Goal: Information Seeking & Learning: Learn about a topic

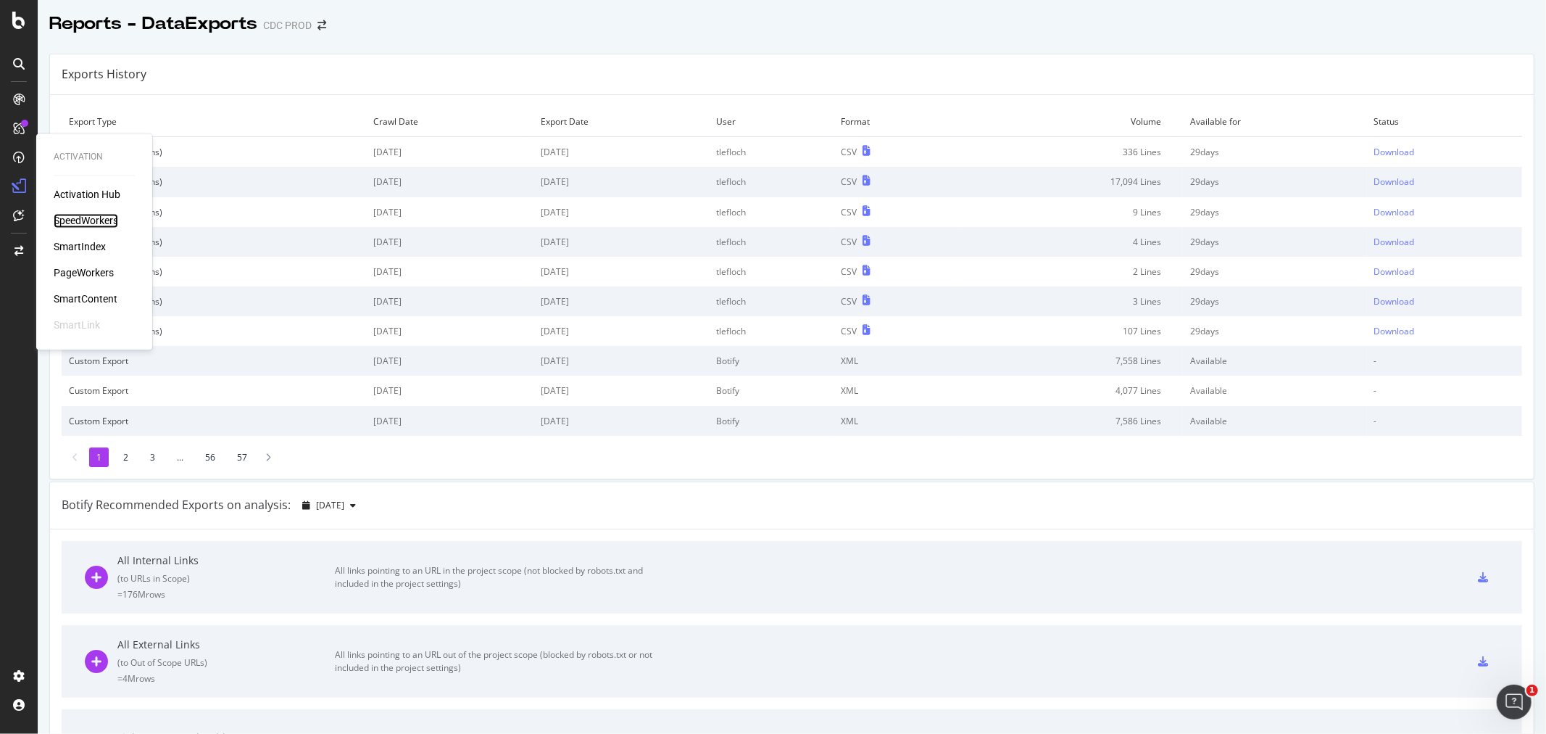
click at [78, 218] on div "SpeedWorkers" at bounding box center [86, 221] width 65 height 14
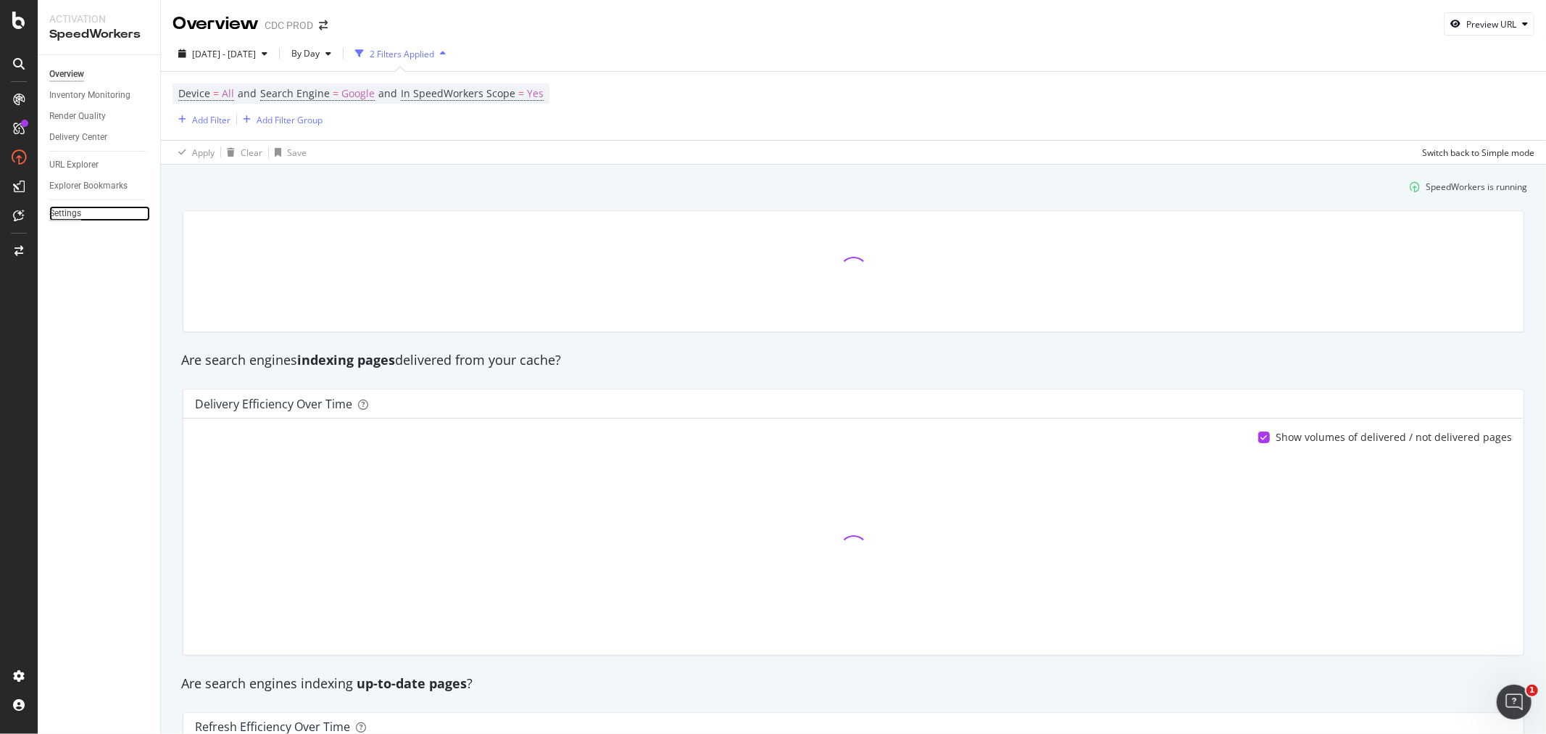
click at [67, 214] on div "Settings" at bounding box center [65, 213] width 32 height 15
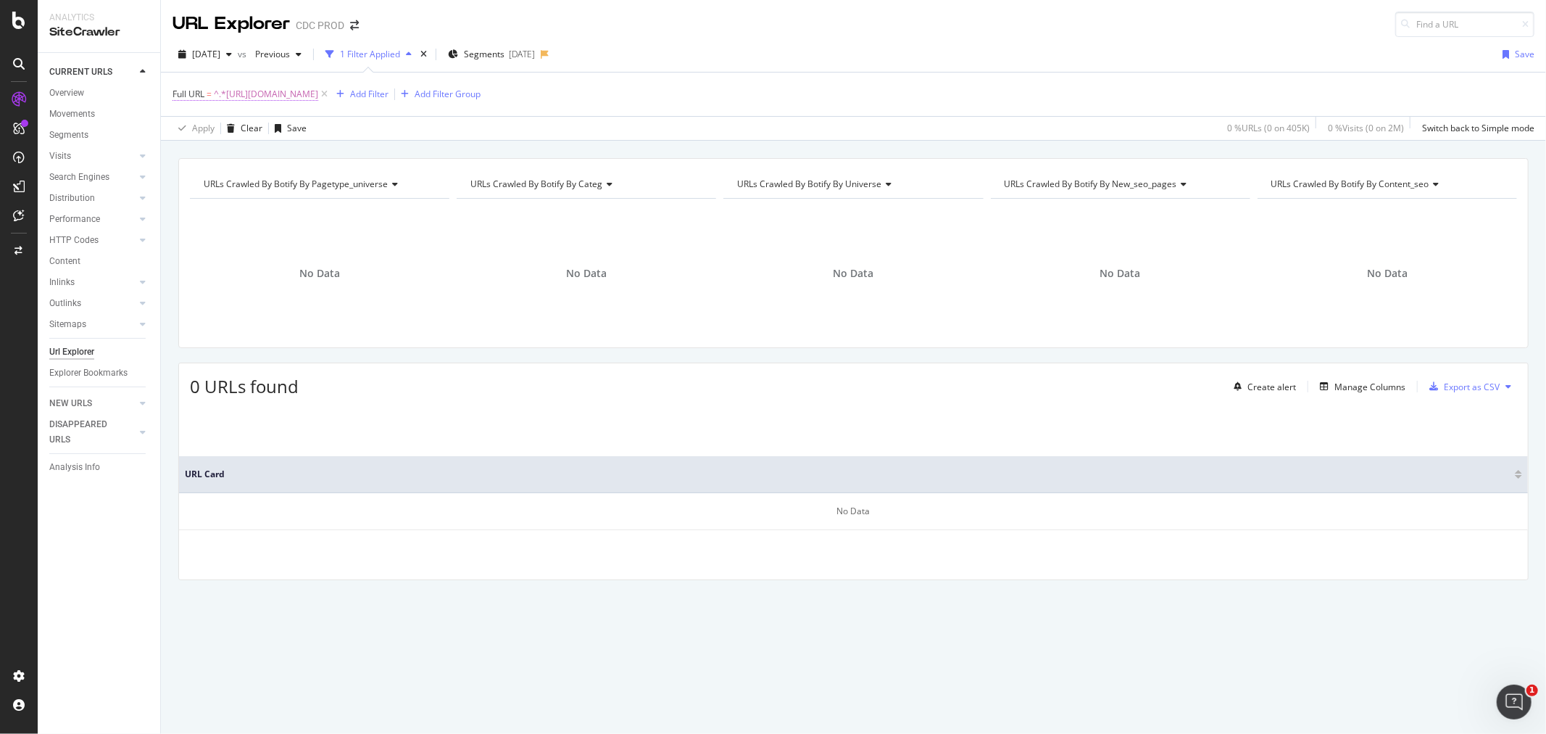
drag, startPoint x: 512, startPoint y: 97, endPoint x: 346, endPoint y: 246, distance: 223.3
click at [318, 96] on span "^.*[URL][DOMAIN_NAME]" at bounding box center [266, 94] width 104 height 20
click at [783, 69] on div "[DATE] vs Previous 1 Filter Applied Segments [DATE] Save" at bounding box center [853, 57] width 1385 height 29
click at [331, 98] on icon at bounding box center [324, 94] width 12 height 14
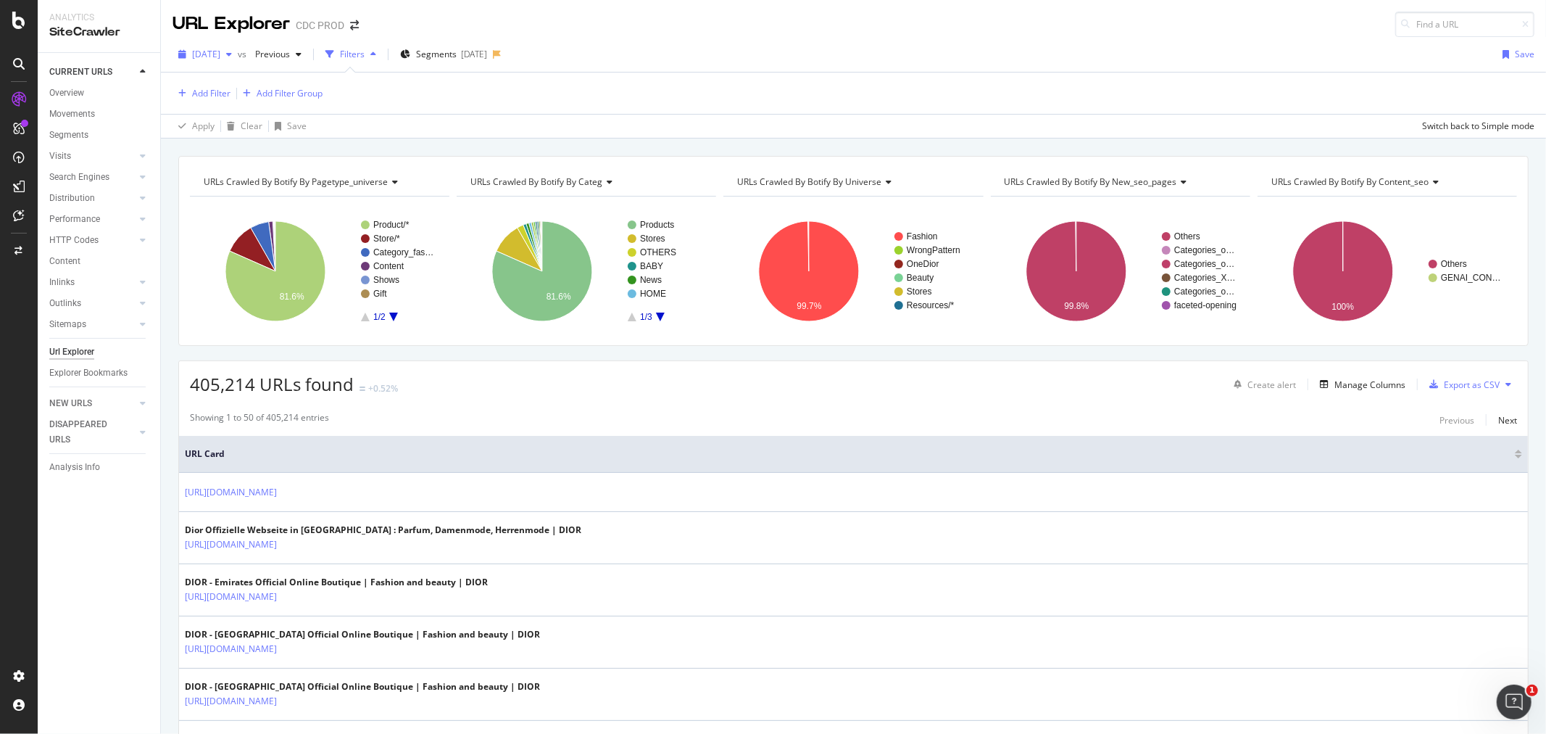
click at [227, 61] on div "[DATE]" at bounding box center [205, 54] width 65 height 22
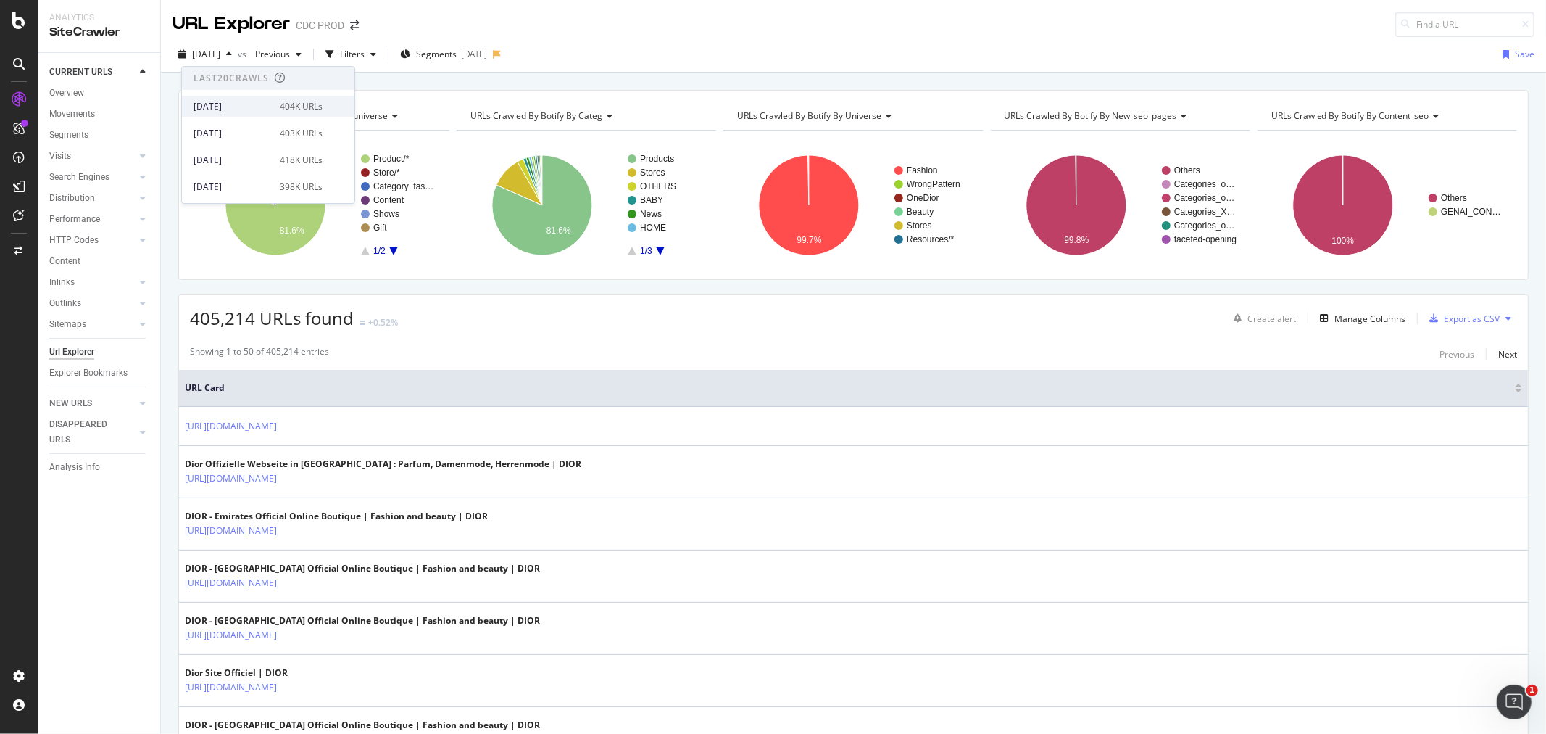
click at [280, 102] on div "404K URLs" at bounding box center [301, 106] width 43 height 13
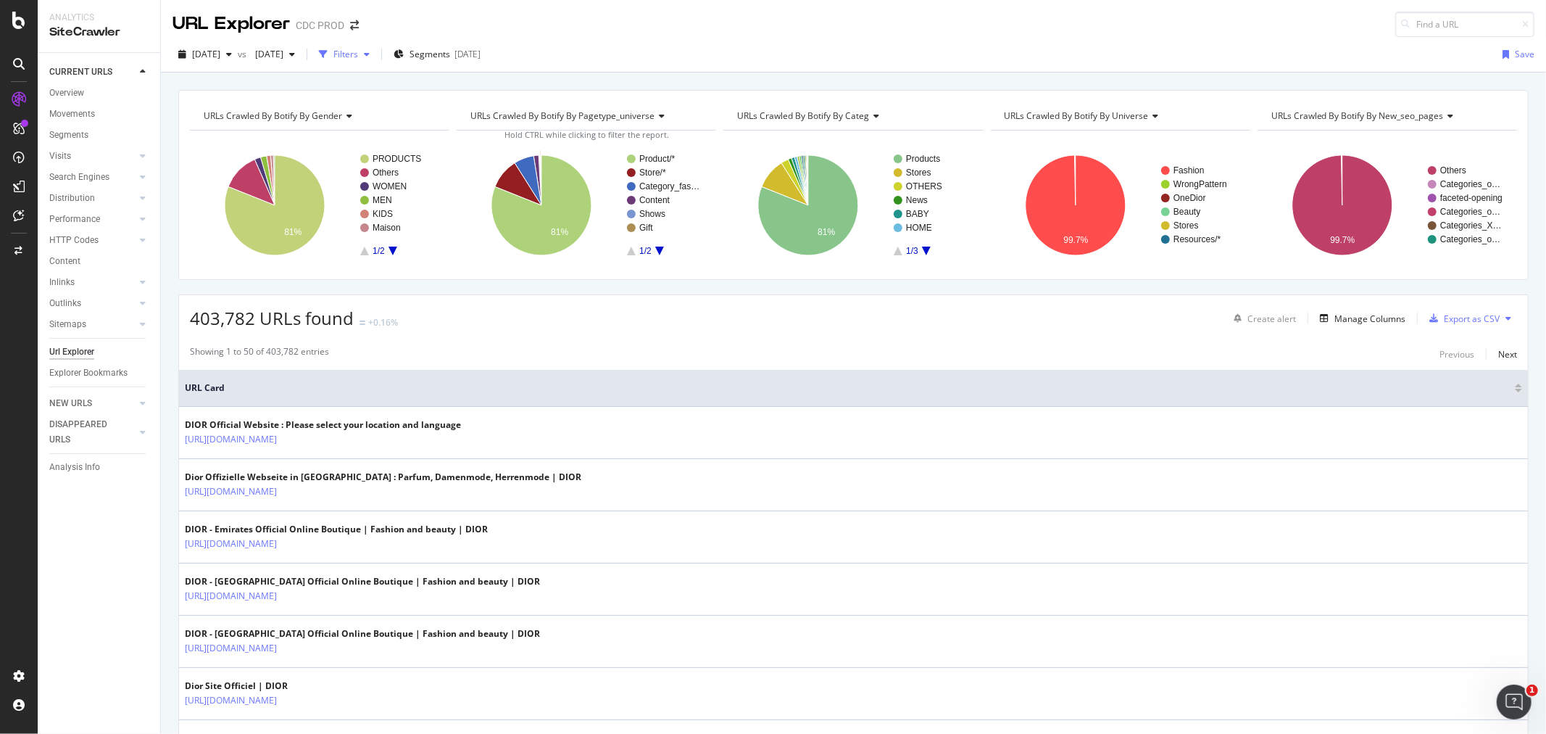
click at [358, 51] on div "Filters" at bounding box center [345, 54] width 25 height 12
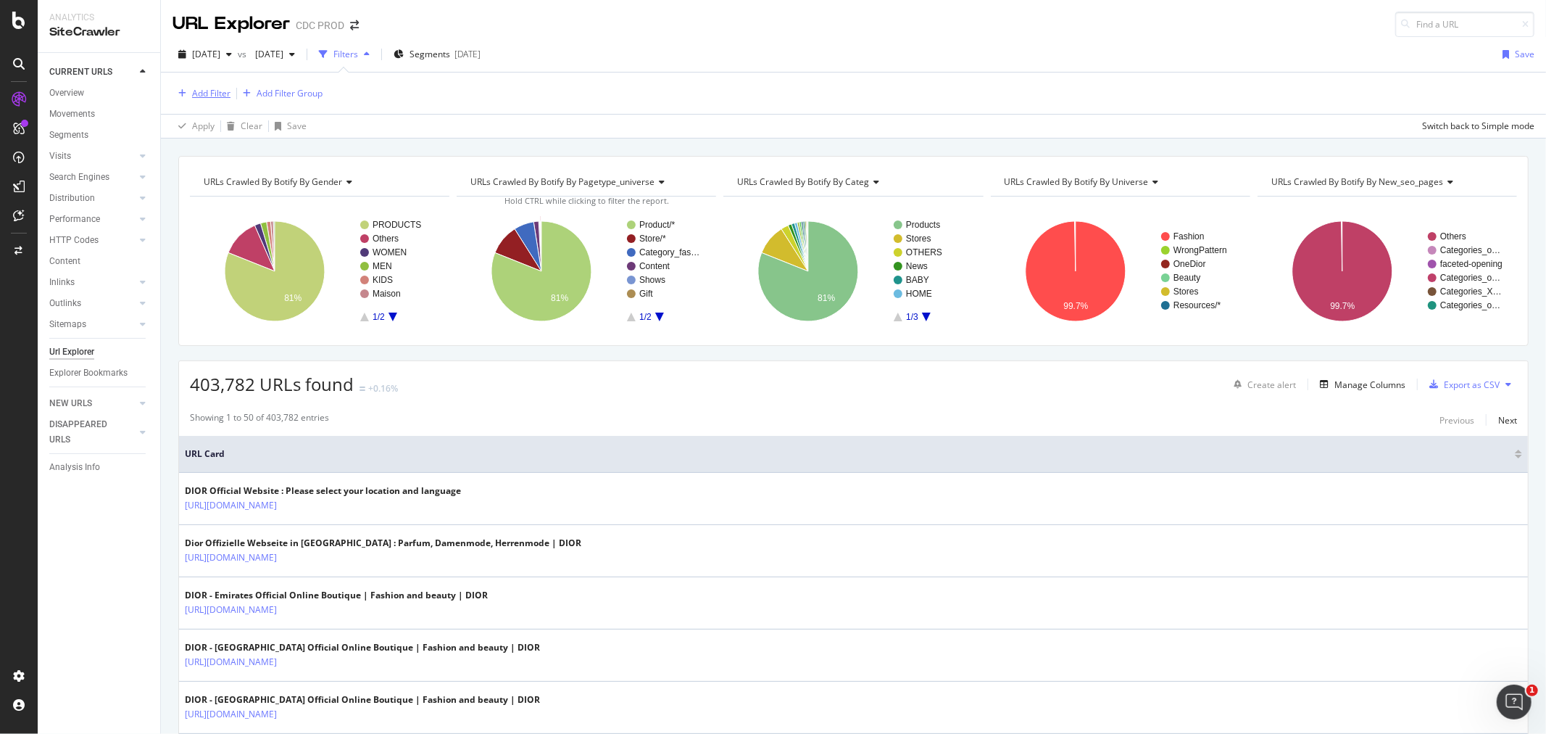
click at [203, 86] on div "Add Filter" at bounding box center [202, 94] width 58 height 16
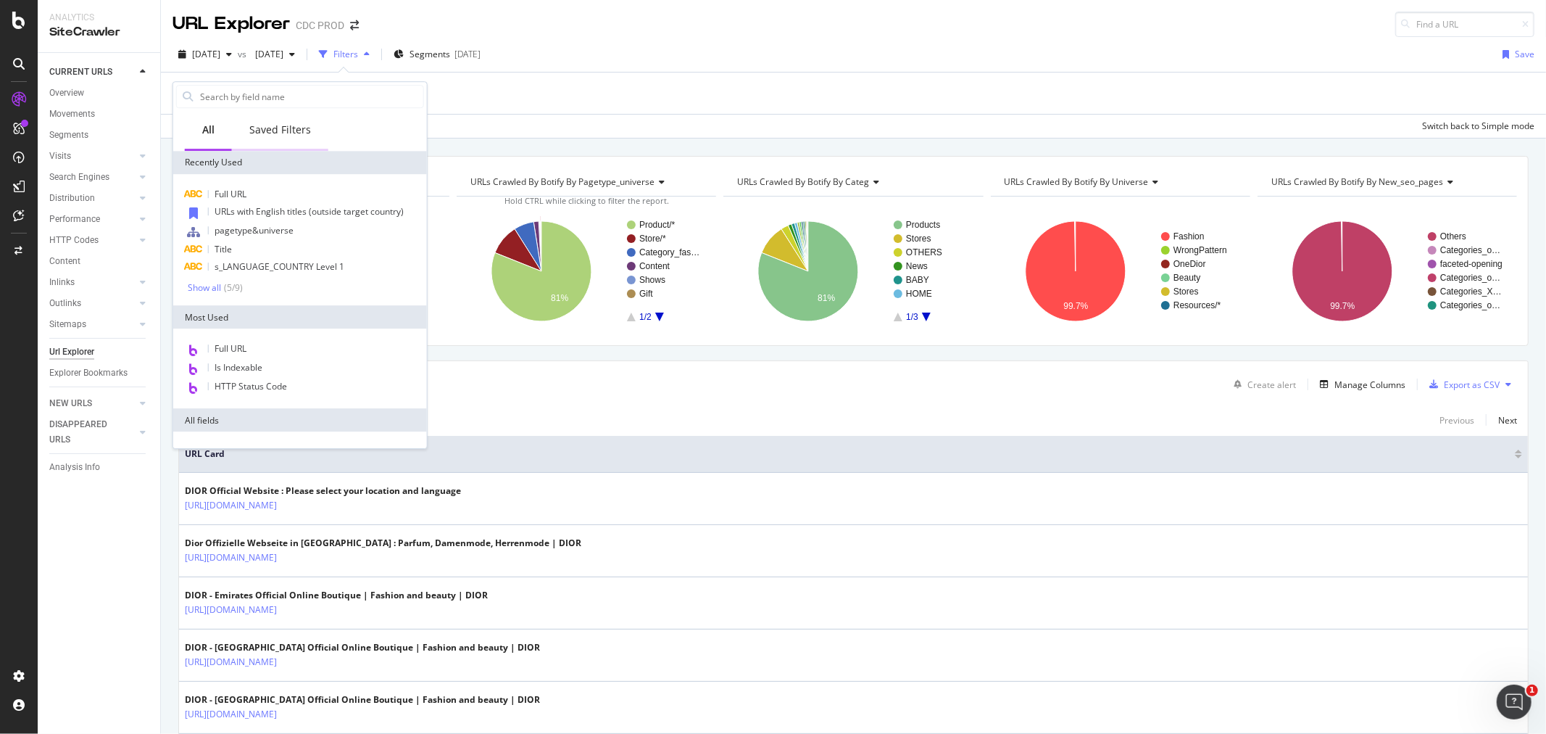
click at [283, 128] on div "Saved Filters" at bounding box center [280, 129] width 62 height 14
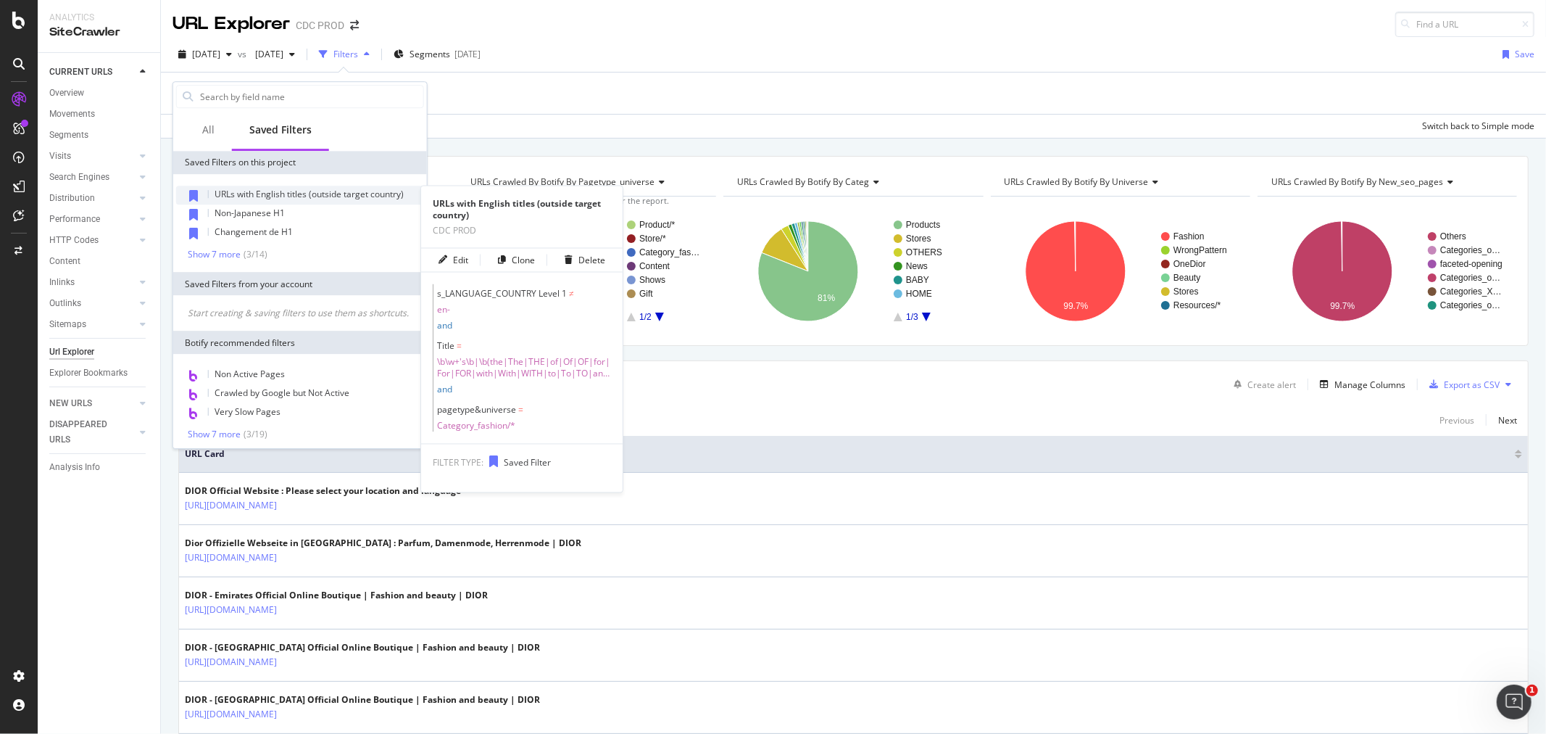
click at [259, 191] on span "URLs with English titles (outside target country)" at bounding box center [309, 194] width 189 height 12
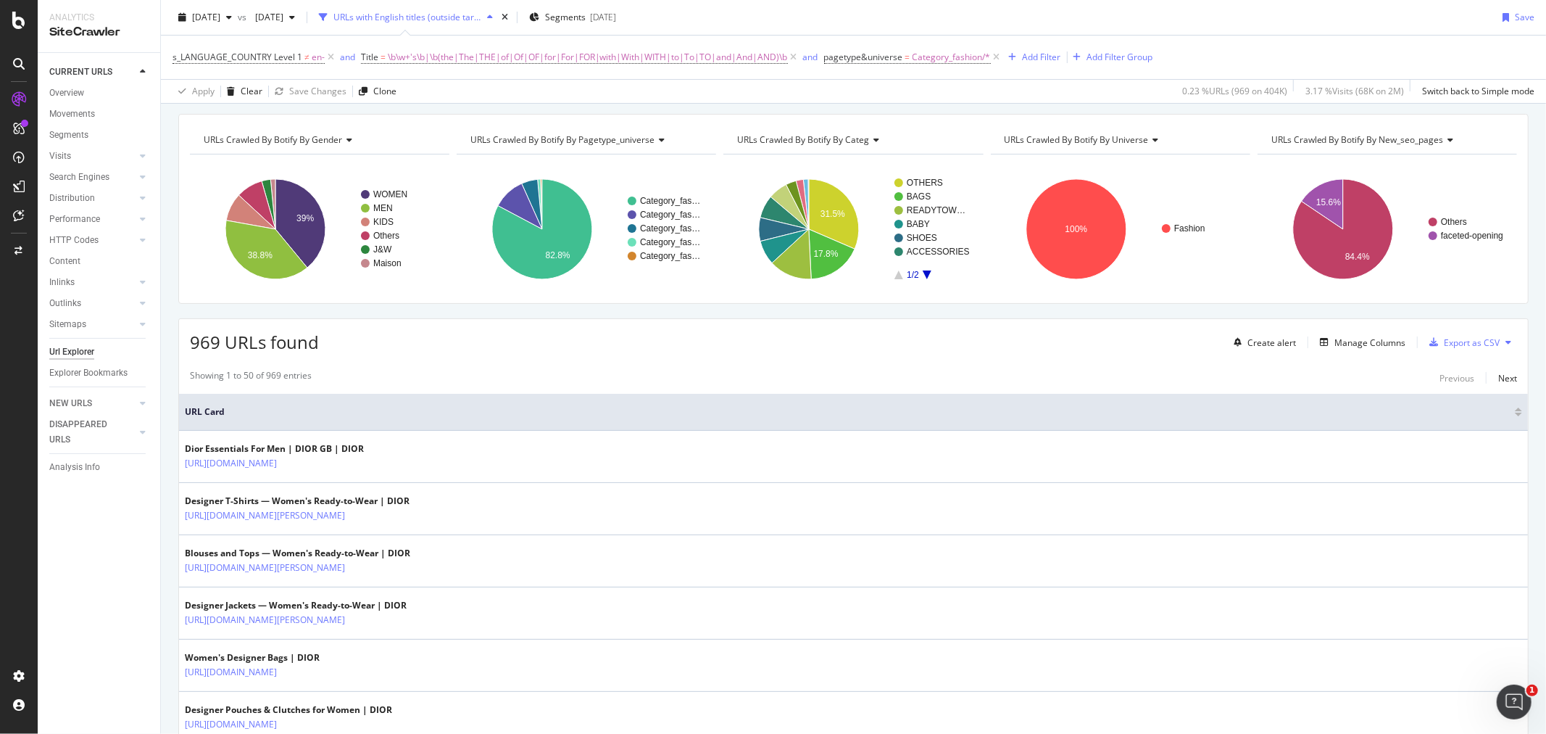
scroll to position [80, 0]
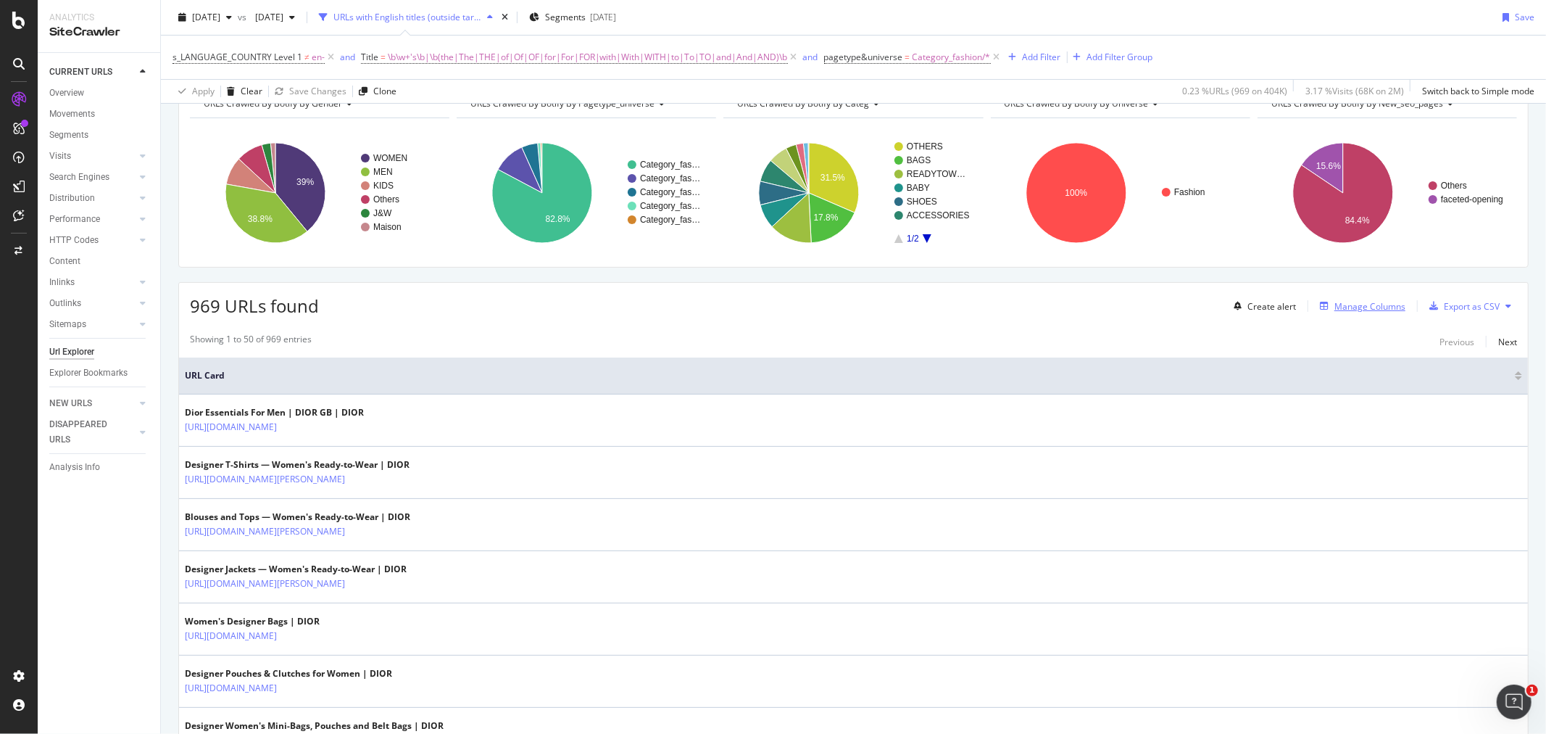
click at [1348, 312] on div "Manage Columns" at bounding box center [1359, 306] width 91 height 16
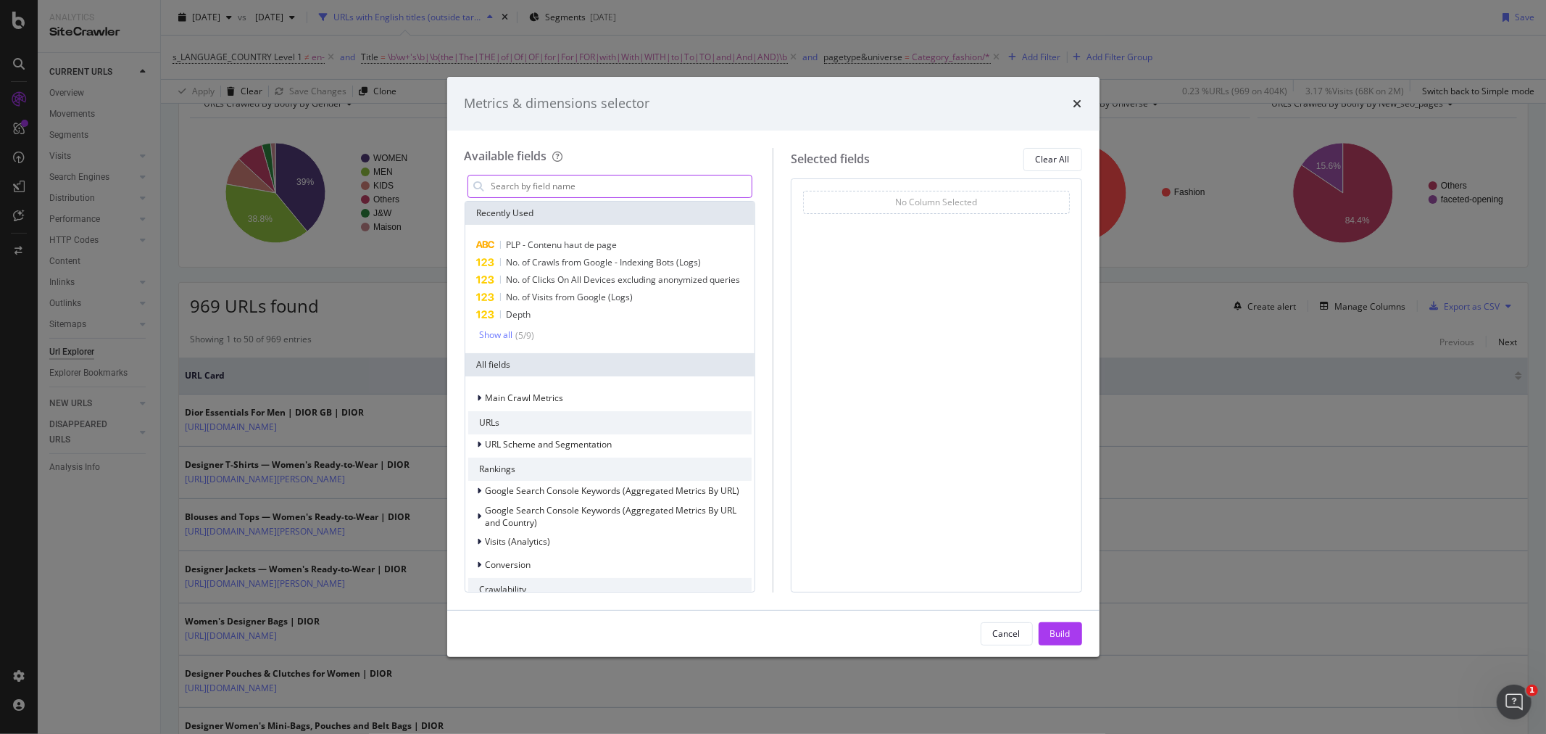
click at [551, 181] on input "modal" at bounding box center [621, 186] width 262 height 22
click at [571, 176] on input "modal" at bounding box center [621, 186] width 262 height 22
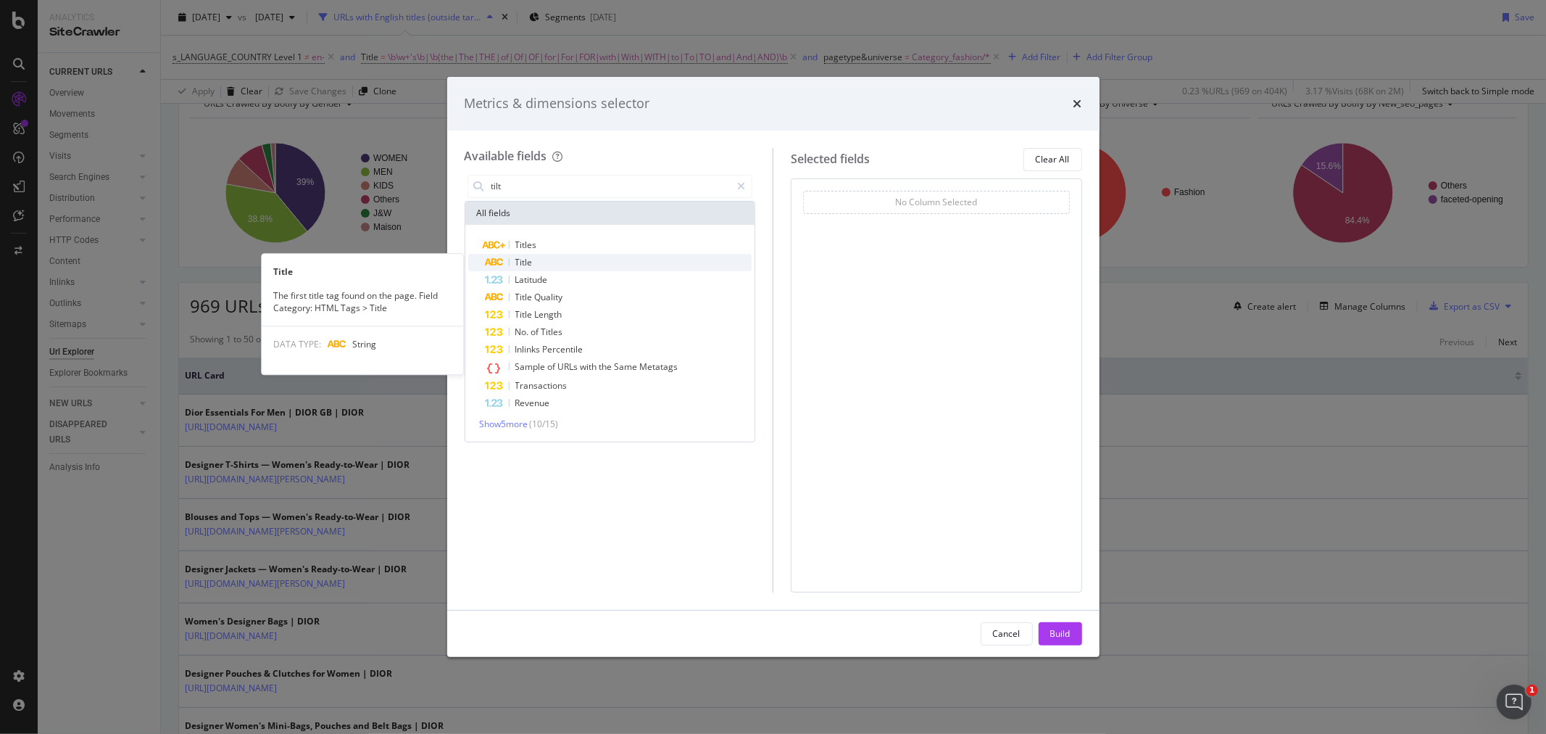
type input "tilt"
click at [549, 263] on div "Title" at bounding box center [619, 262] width 267 height 17
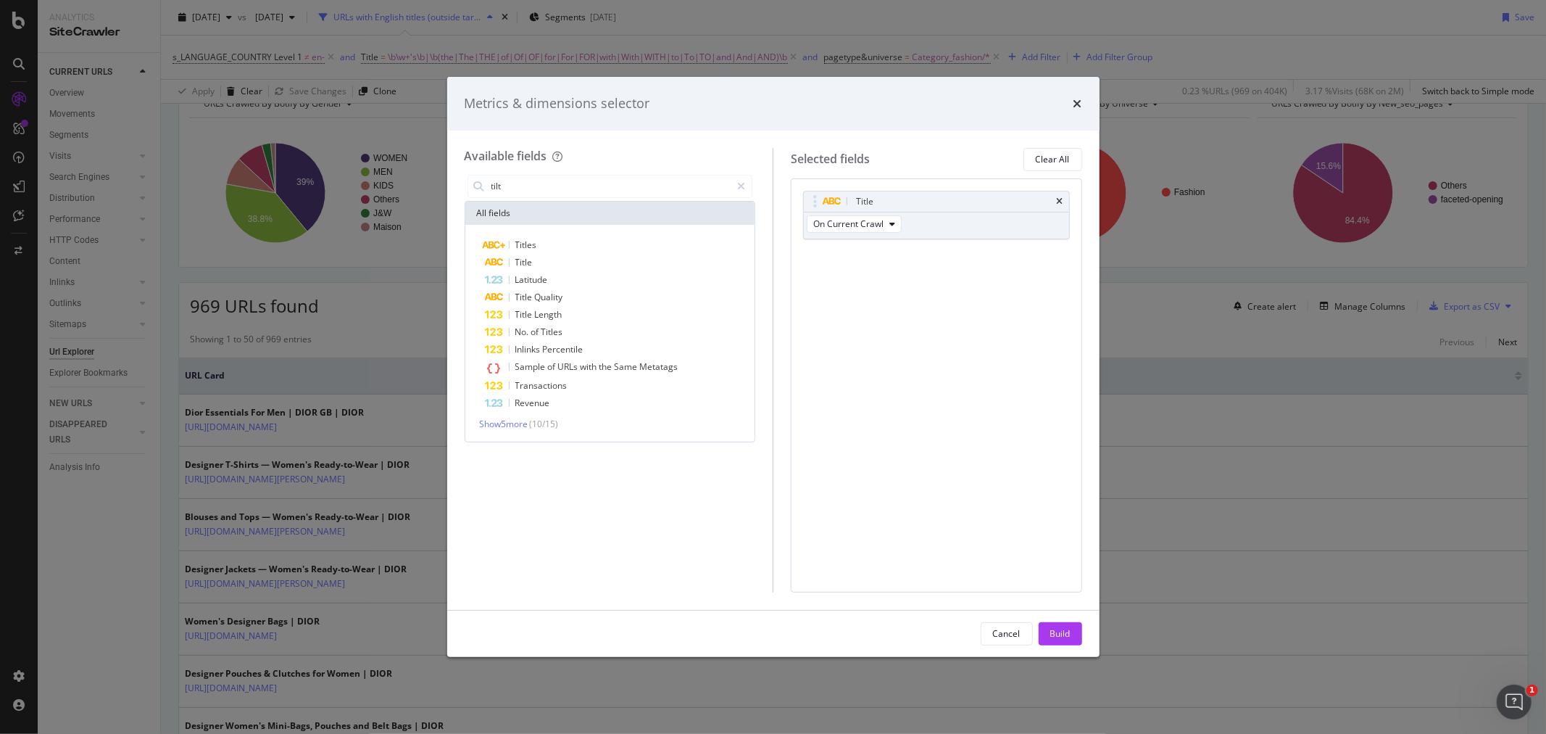
click at [549, 263] on div "Title" at bounding box center [619, 262] width 267 height 17
click at [1060, 628] on div "Build" at bounding box center [1060, 633] width 20 height 12
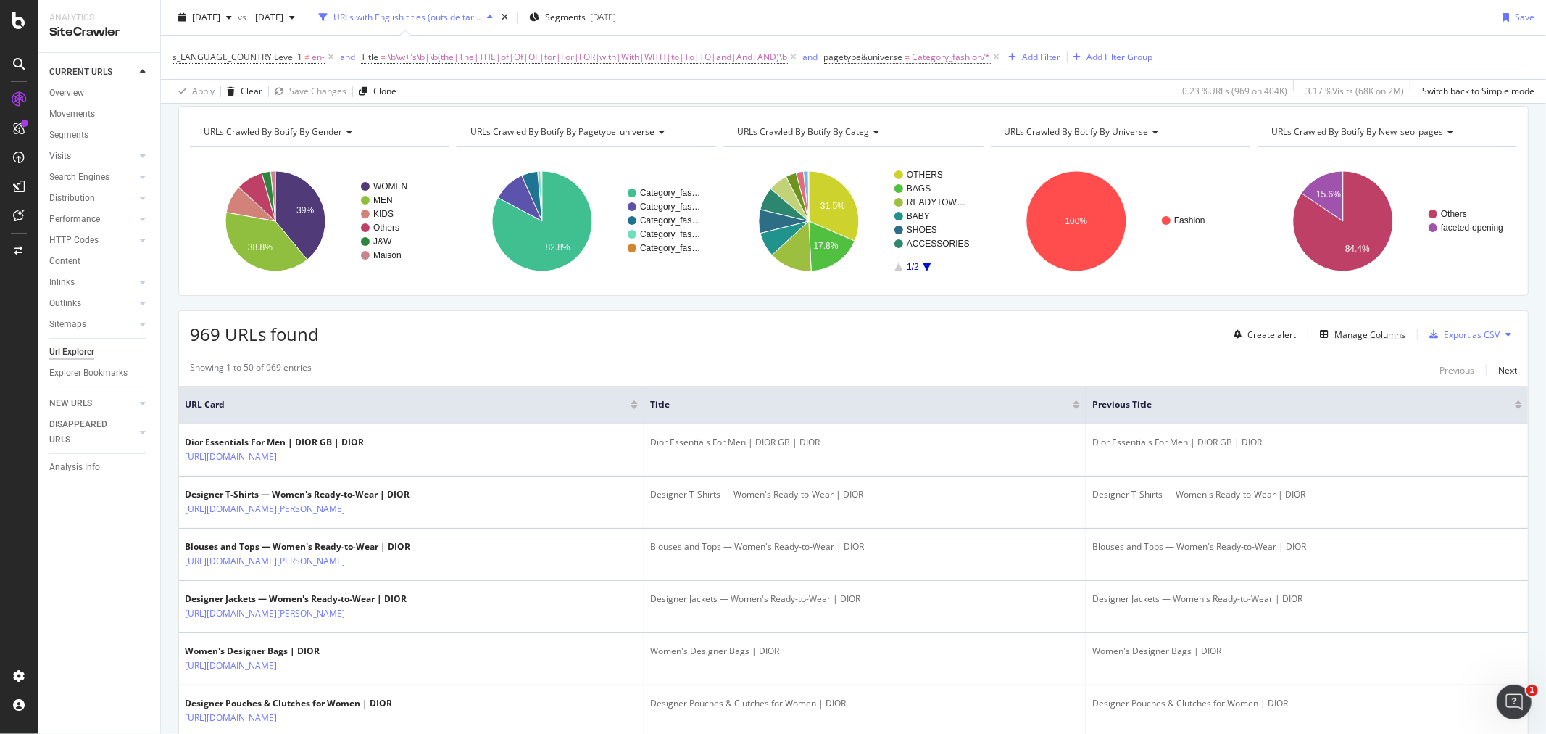
scroll to position [80, 0]
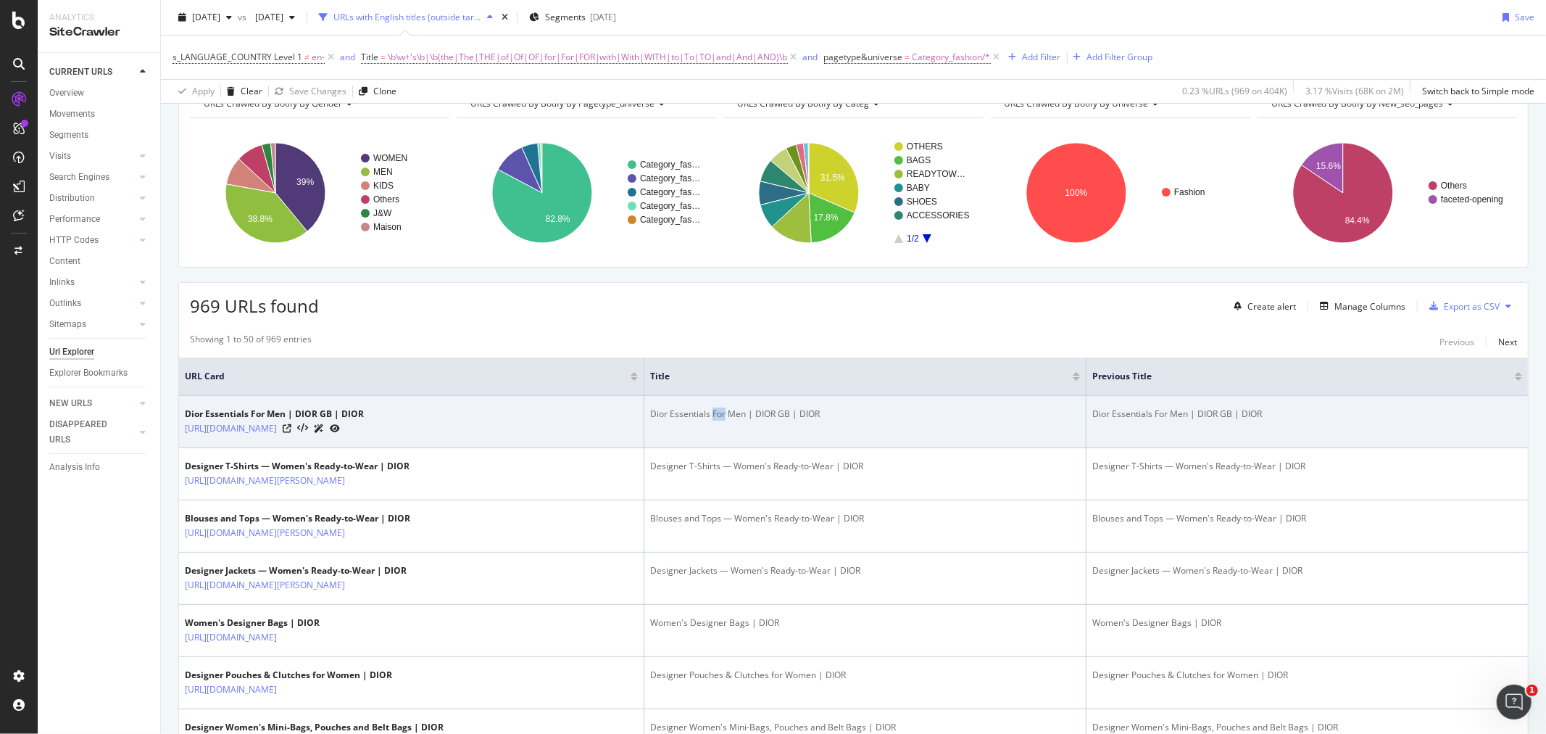
drag, startPoint x: 749, startPoint y: 415, endPoint x: 763, endPoint y: 415, distance: 14.5
click at [763, 415] on div "Dior Essentials For Men | DIOR GB | DIOR" at bounding box center [865, 413] width 430 height 13
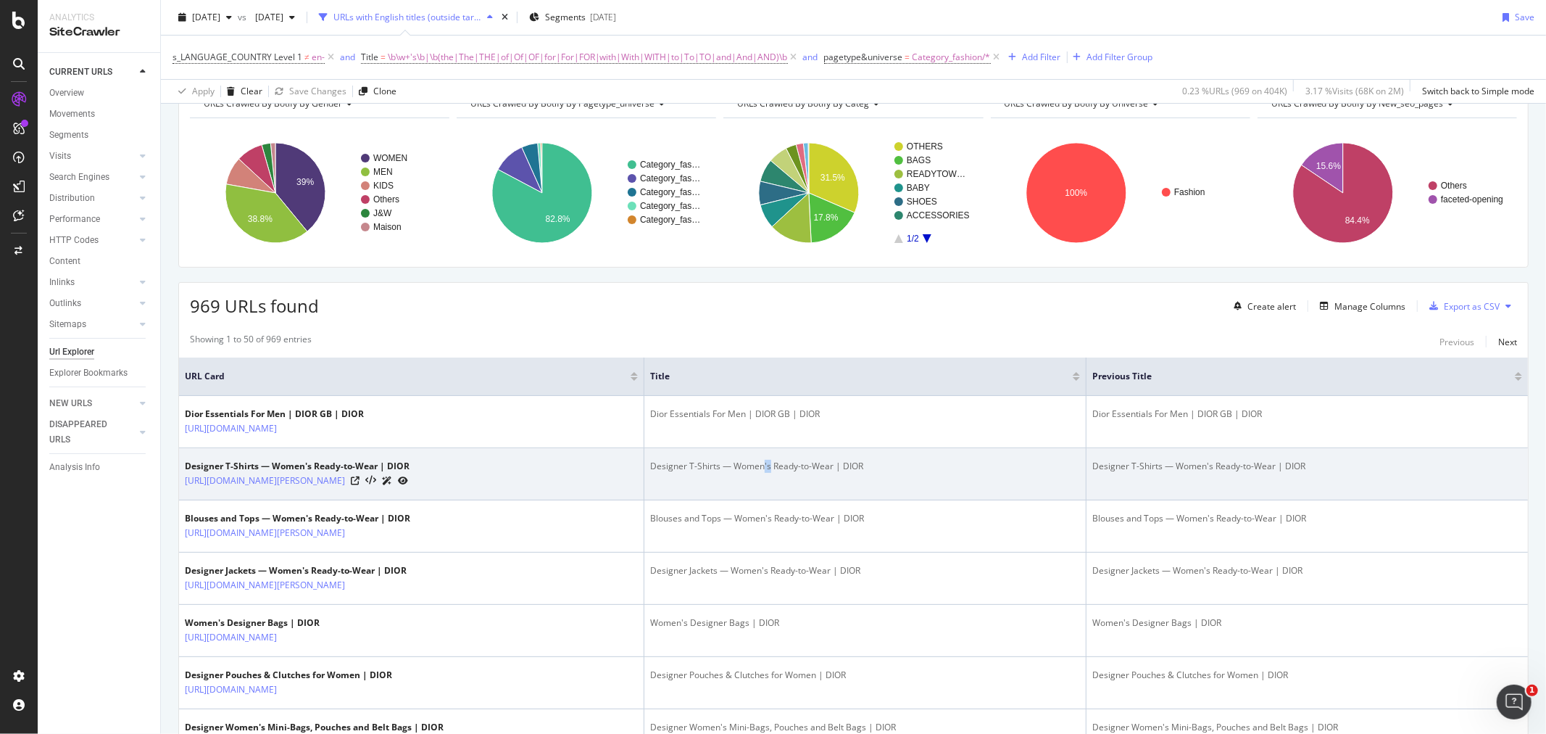
drag, startPoint x: 799, startPoint y: 467, endPoint x: 807, endPoint y: 465, distance: 7.6
click at [807, 465] on div "Designer T-Shirts — Women's Ready-to-Wear | DIOR" at bounding box center [865, 466] width 430 height 13
click at [795, 482] on td "Designer T-Shirts — Women's Ready-to-Wear | DIOR" at bounding box center [865, 474] width 442 height 52
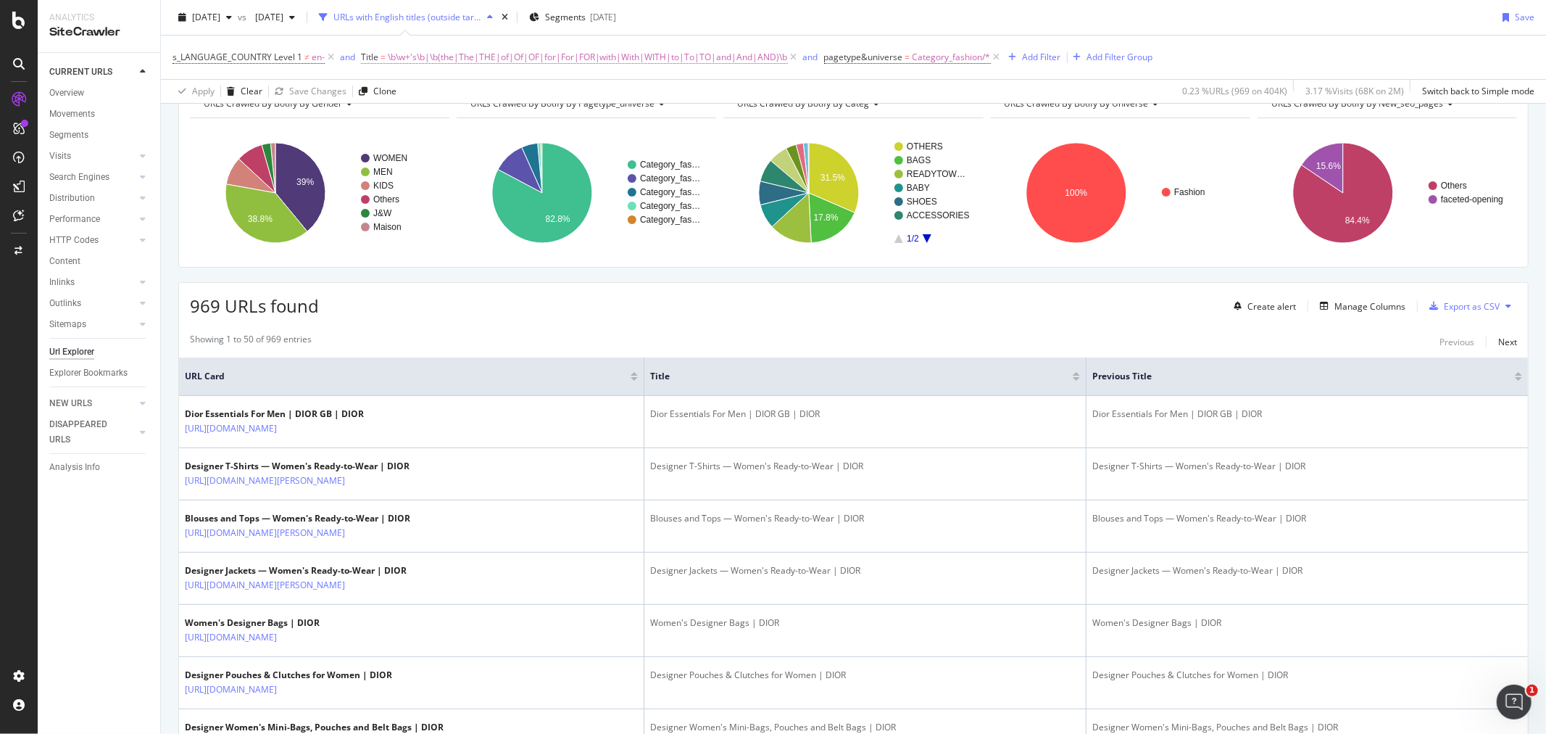
click at [365, 62] on span "Title" at bounding box center [369, 57] width 17 height 12
click at [367, 56] on icon at bounding box center [368, 55] width 4 height 9
click at [721, 74] on div "s_LANGUAGE_COUNTRY Level 1 ≠ en- and Title = \b\w+'s\b|\b(the|The|THE|of|Of|OF|…" at bounding box center [854, 57] width 1362 height 43
click at [394, 53] on span "\b\w+'s\b|\b(the|The|THE|of|Of|OF|for|For|FOR|with|With|WITH|to|To|TO|and|And|A…" at bounding box center [588, 57] width 400 height 20
click at [467, 142] on input "\b\w+'s\b|\b(the|The|THE|of|Of|OF|for|For|FOR|with|With|WITH|to|To|TO|and|And|A…" at bounding box center [441, 140] width 137 height 23
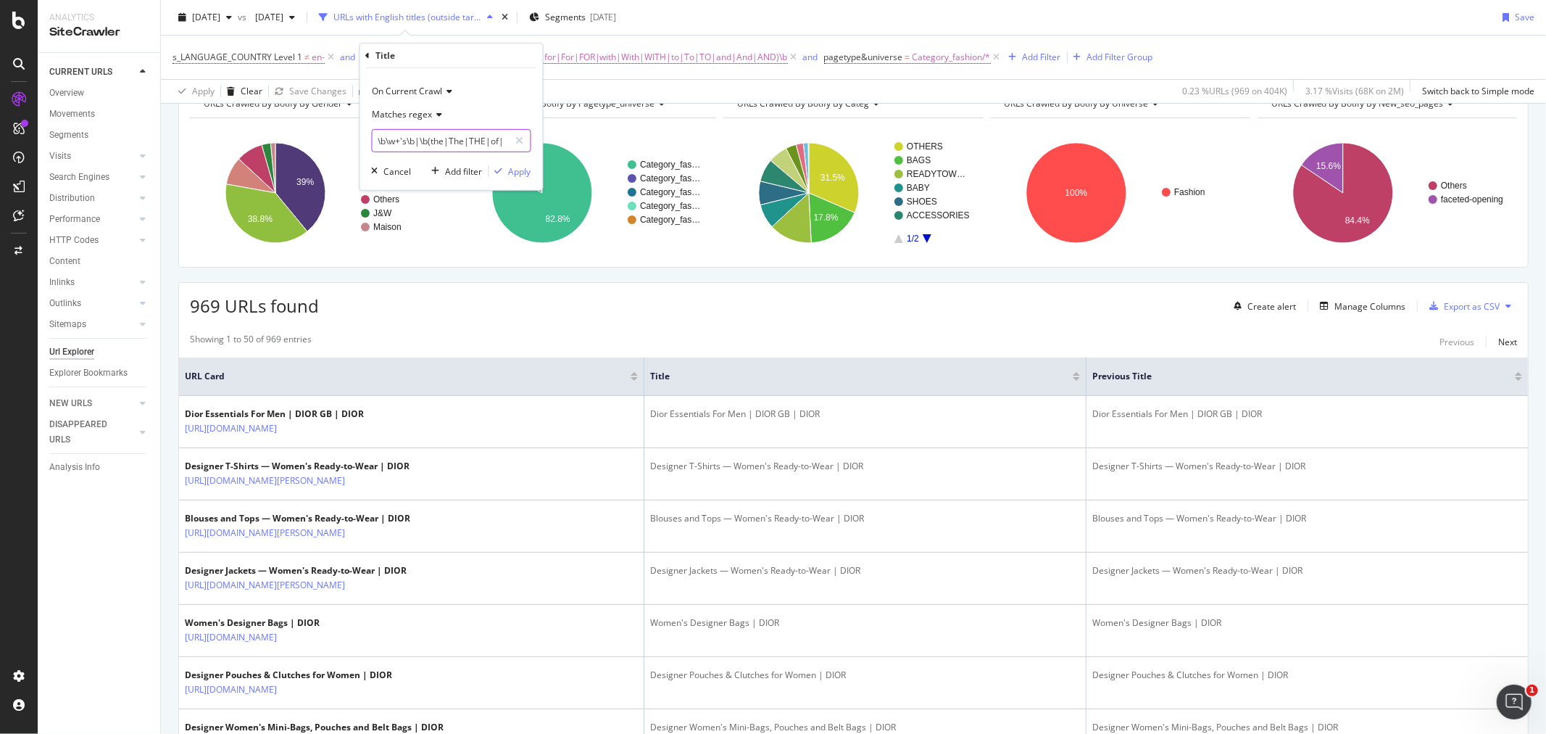
click at [467, 142] on input "\b\w+'s\b|\b(the|The|THE|of|Of|OF|for|For|FOR|with|With|WITH|to|To|TO|and|And|A…" at bounding box center [441, 140] width 137 height 23
click at [371, 55] on div "Title" at bounding box center [451, 55] width 171 height 25
click at [366, 55] on icon at bounding box center [368, 55] width 4 height 9
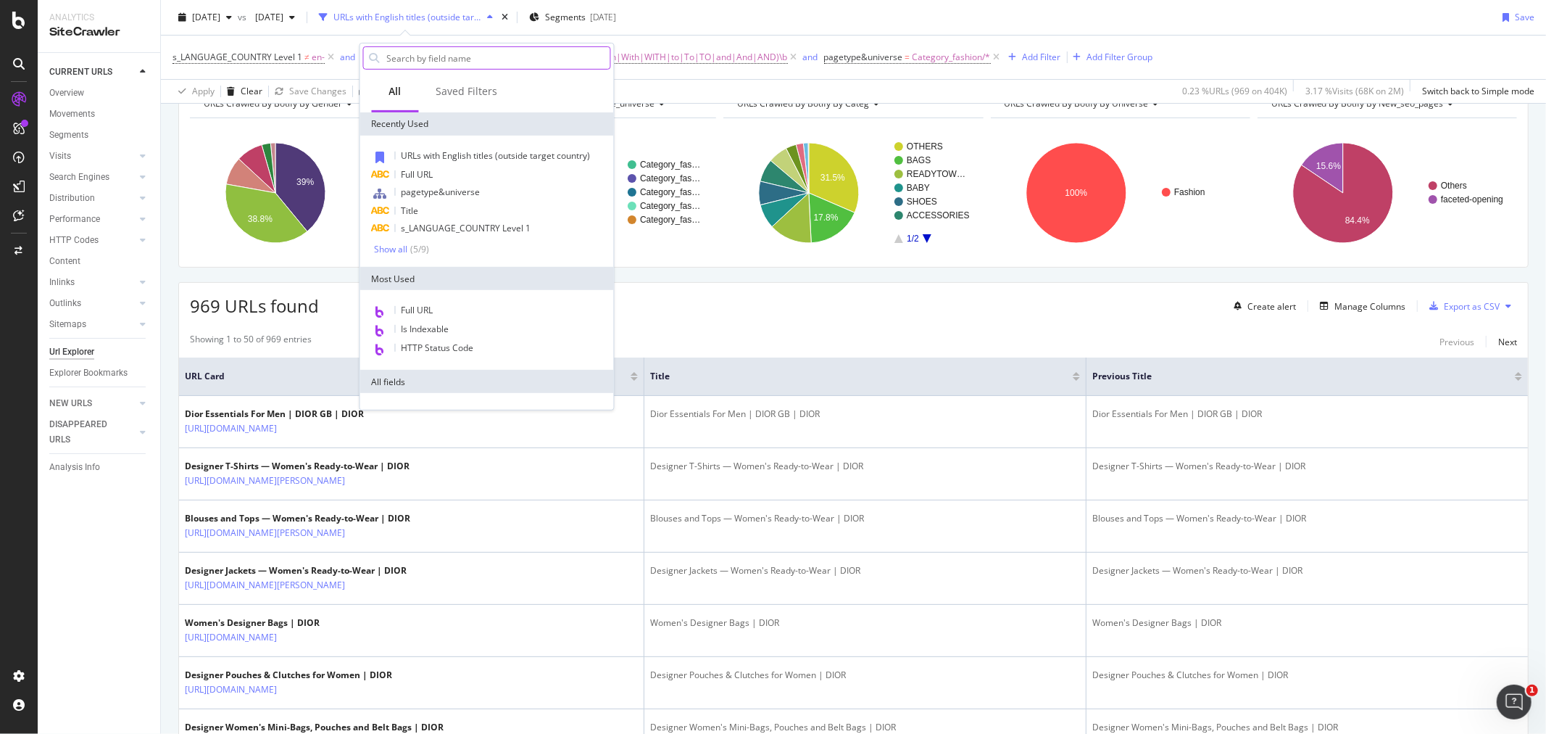
click at [430, 57] on input "text" at bounding box center [498, 58] width 225 height 22
type input "c"
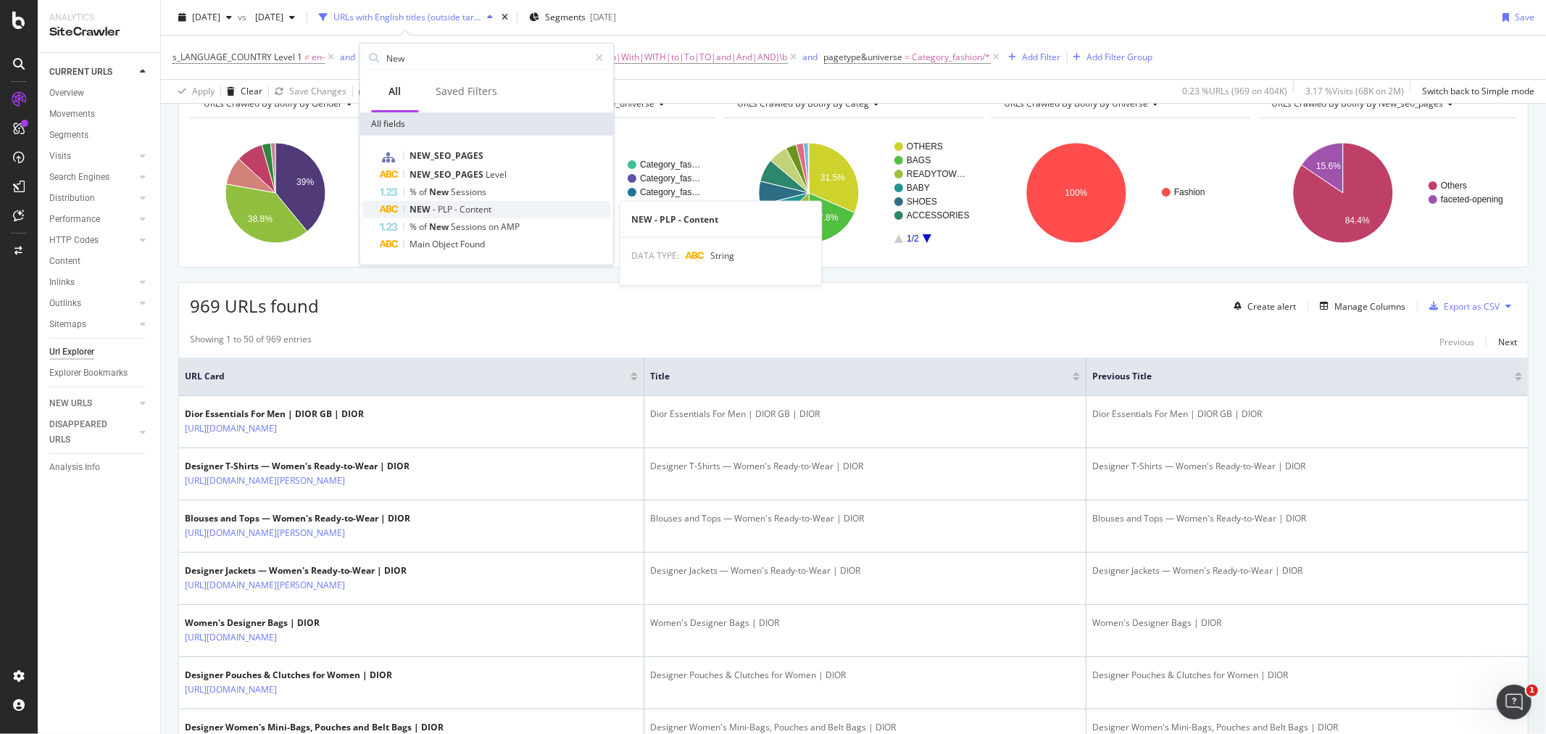
type input "New"
click at [466, 214] on span "Content" at bounding box center [476, 209] width 32 height 12
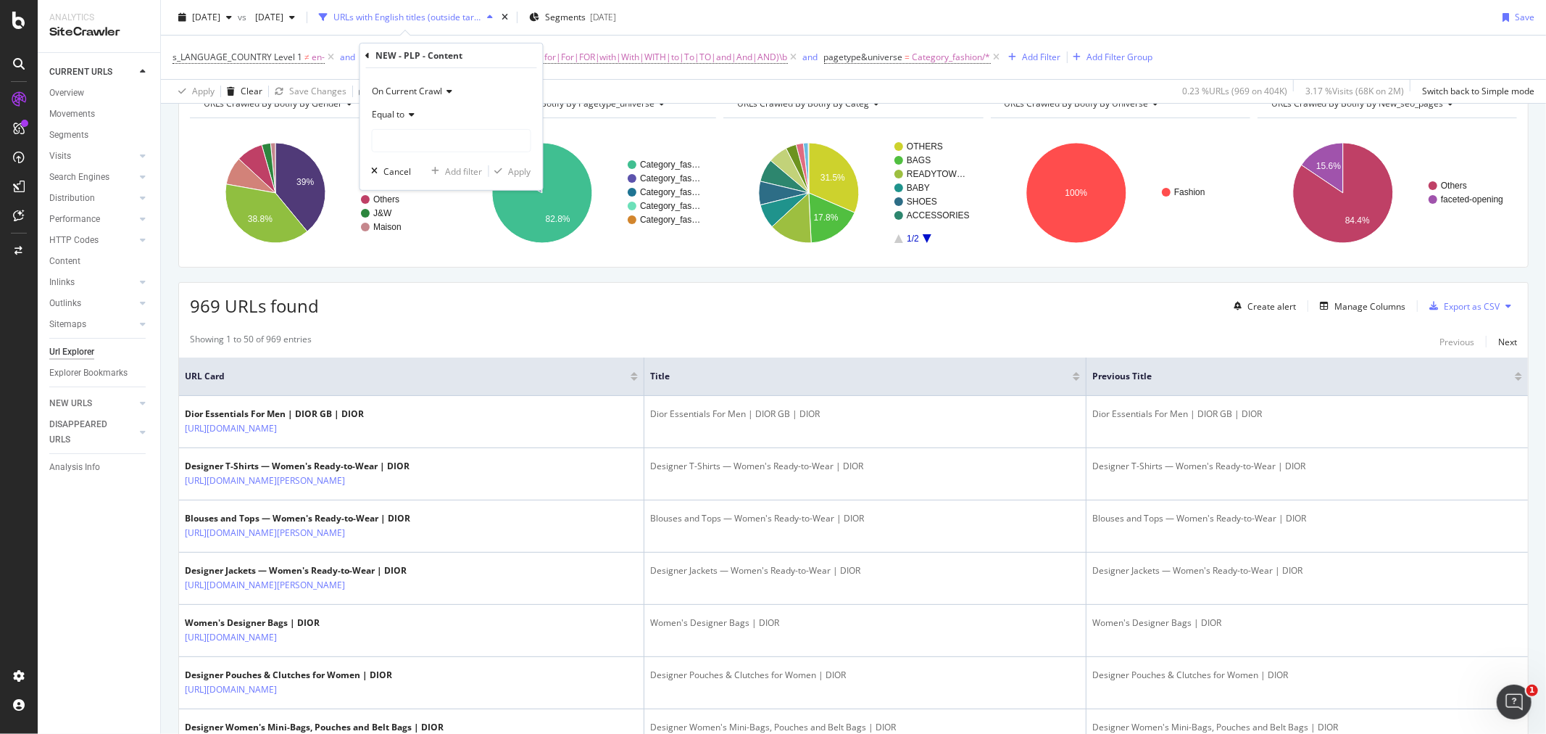
click at [394, 115] on span "Equal to" at bounding box center [389, 114] width 33 height 12
click at [415, 294] on span "Matches regex" at bounding box center [409, 294] width 60 height 12
click at [414, 141] on input "text" at bounding box center [452, 140] width 158 height 23
paste input "\b\w+'s\b|\b(the|The|THE|of|Of|OF|for|For|FOR|with|With|WITH|to|To|TO|and|And|A…"
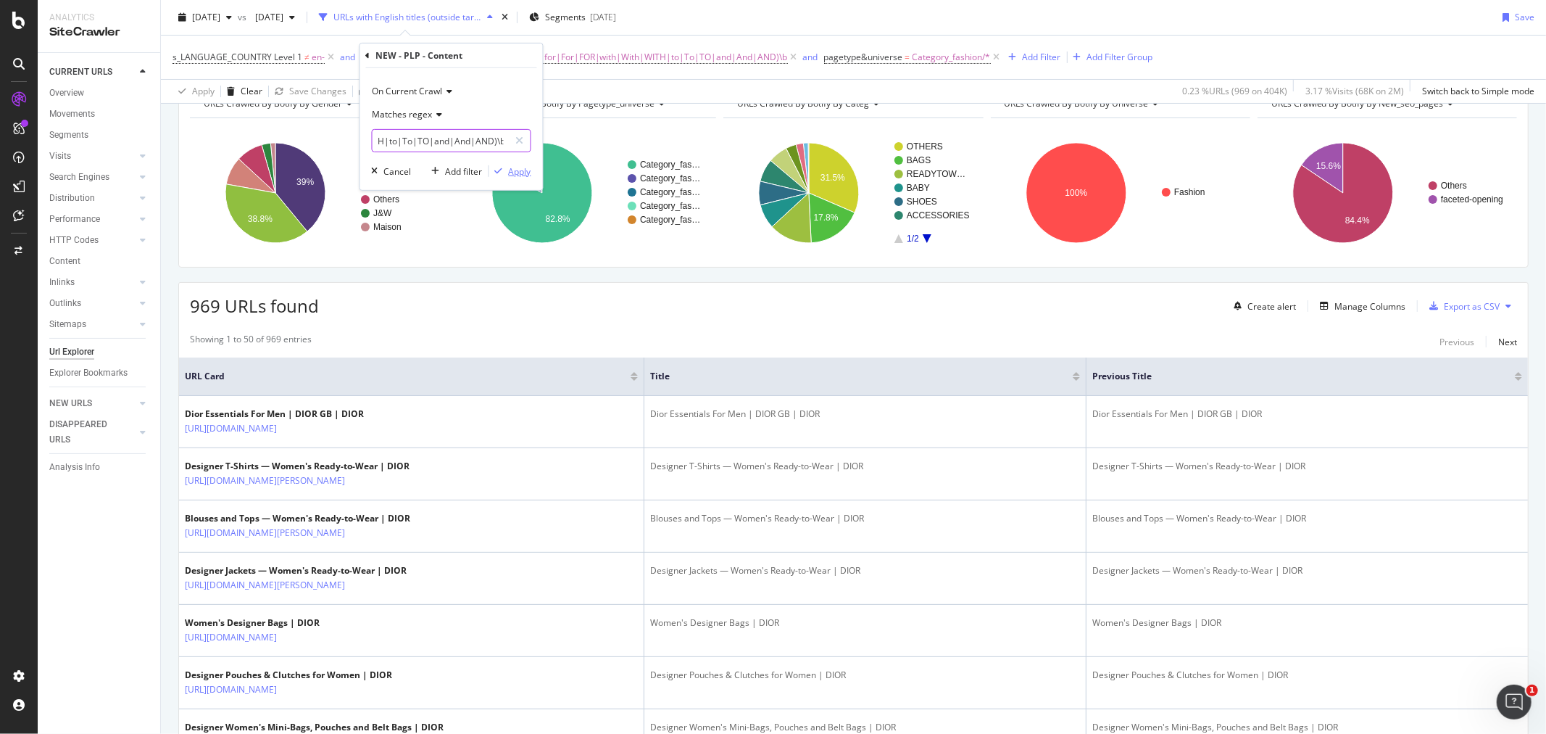
type input "\b\w+'s\b|\b(the|The|THE|of|Of|OF|for|For|FOR|with|With|WITH|to|To|TO|and|And|A…"
click at [505, 175] on div "Apply" at bounding box center [510, 171] width 42 height 13
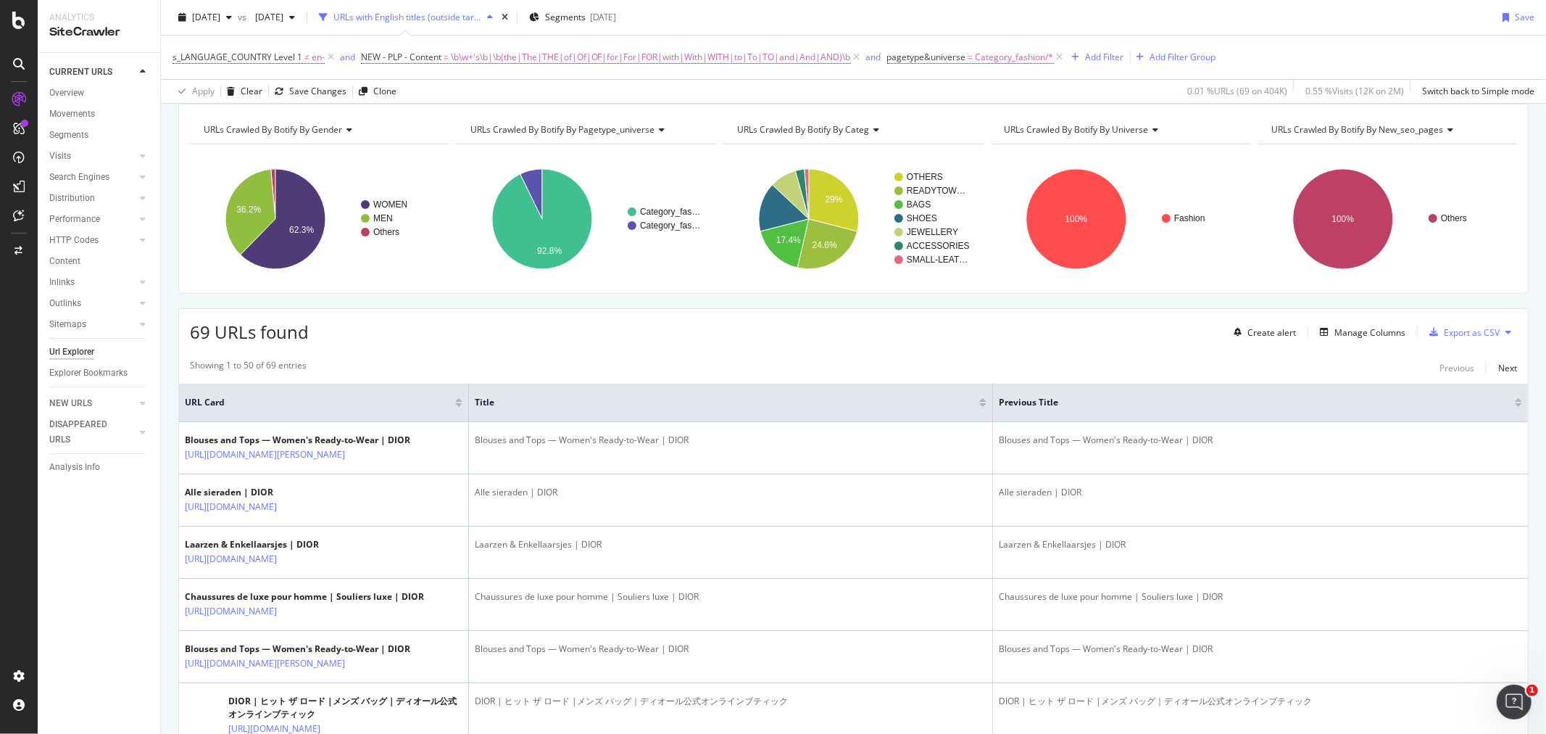
scroll to position [80, 0]
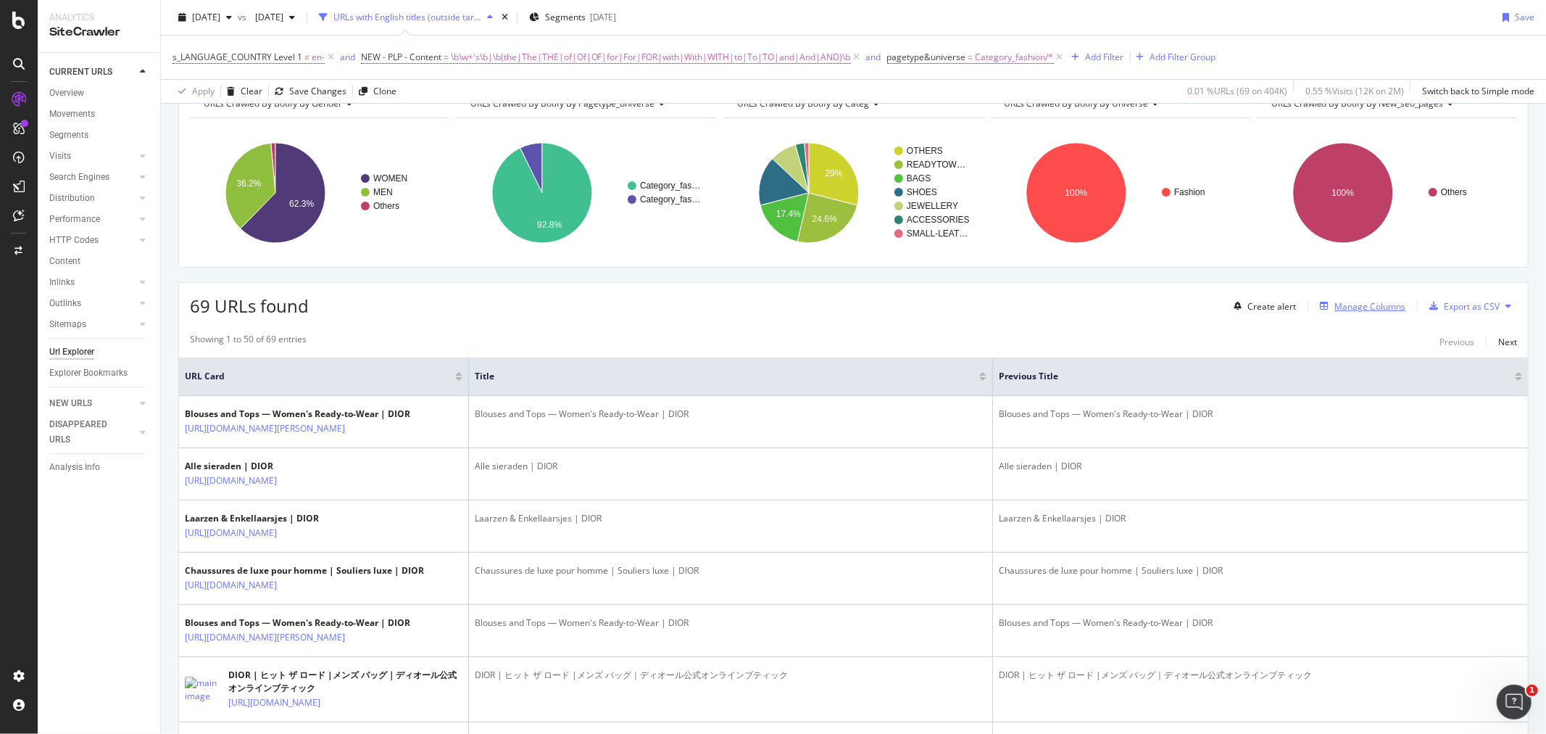
click at [1346, 312] on div "Manage Columns" at bounding box center [1369, 306] width 71 height 12
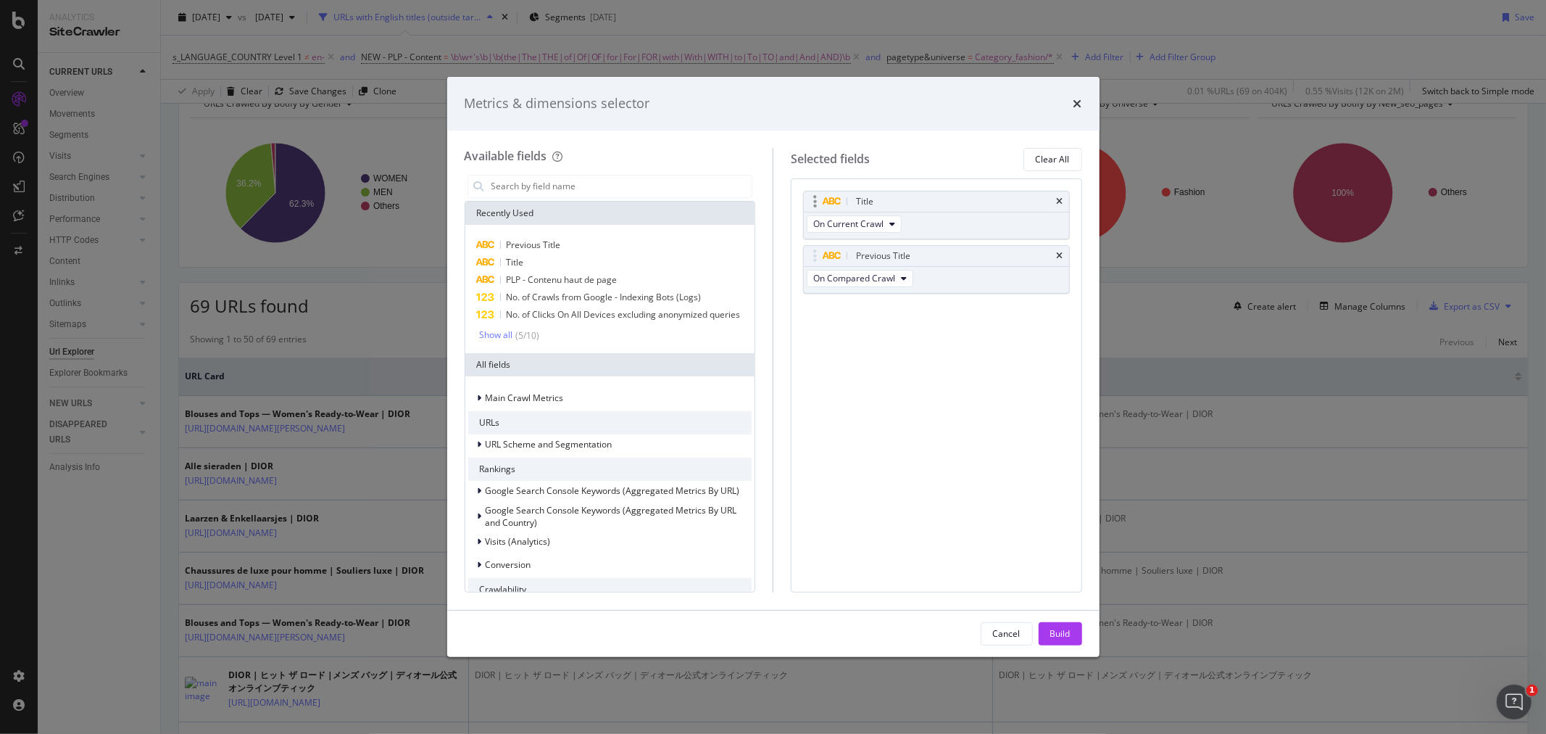
click at [1063, 199] on div "Title" at bounding box center [936, 201] width 265 height 20
click at [1059, 205] on icon "times" at bounding box center [1060, 201] width 7 height 9
click at [1057, 204] on icon "times" at bounding box center [1060, 201] width 7 height 9
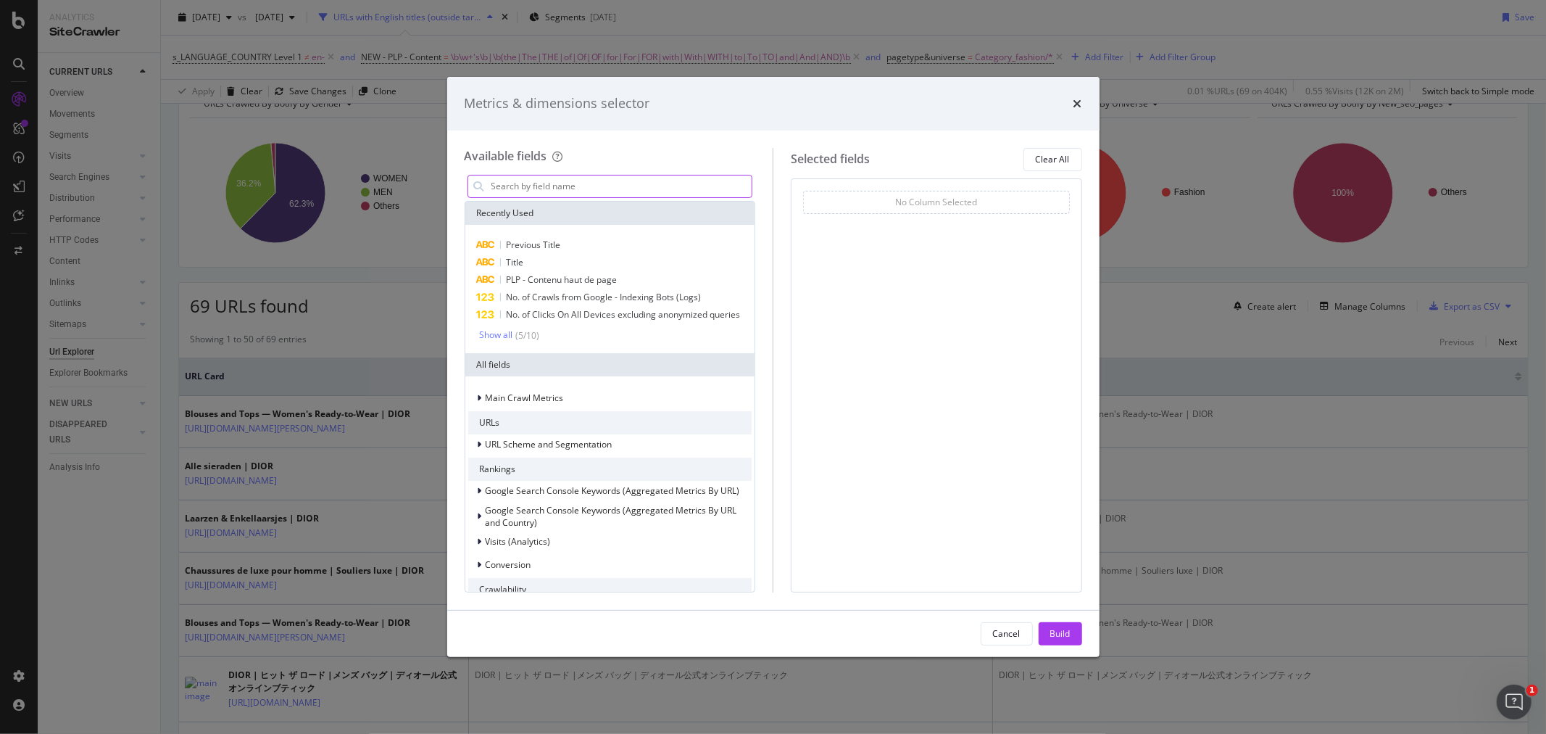
click at [600, 191] on input "modal" at bounding box center [621, 186] width 262 height 22
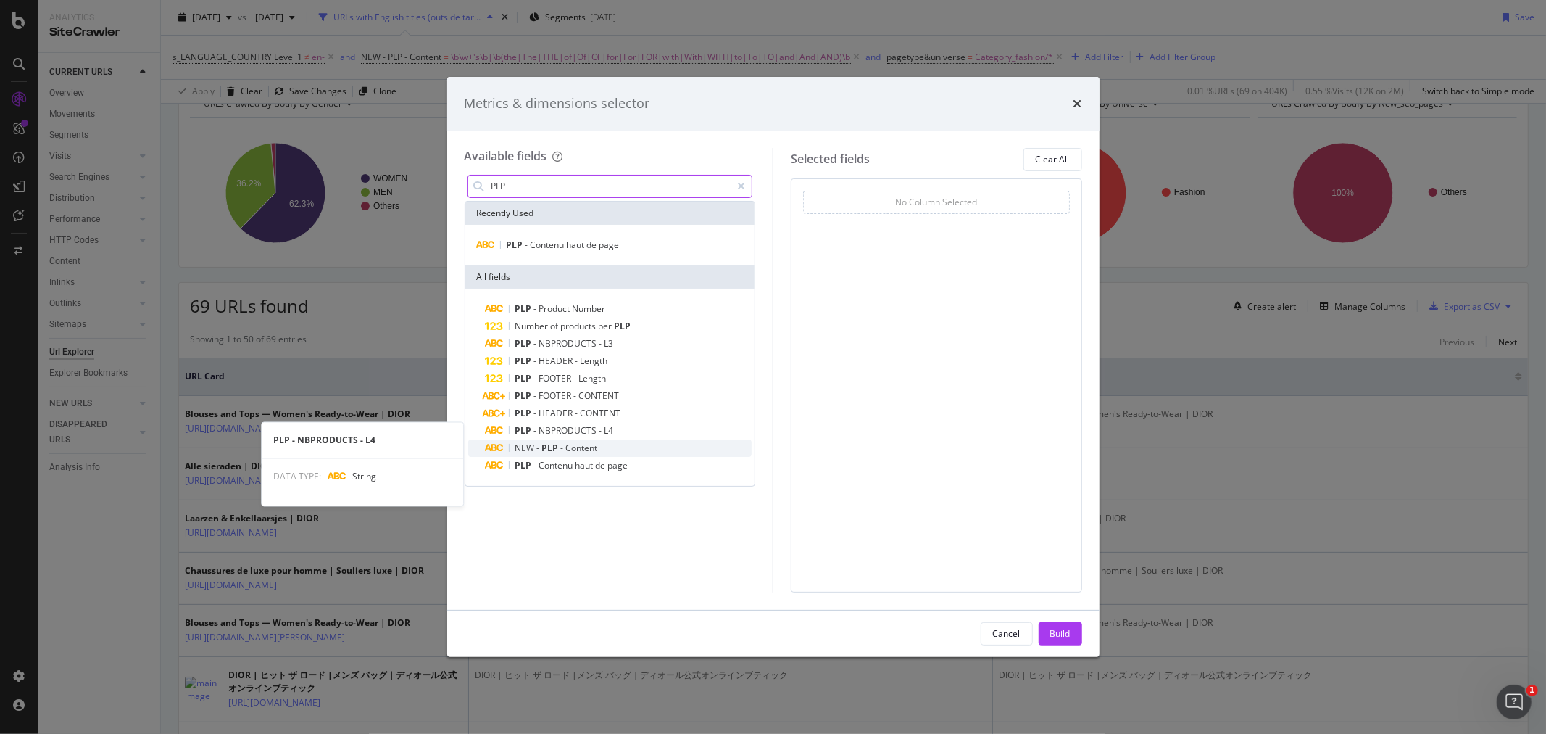
type input "PLP"
click at [589, 445] on span "Content" at bounding box center [582, 447] width 32 height 12
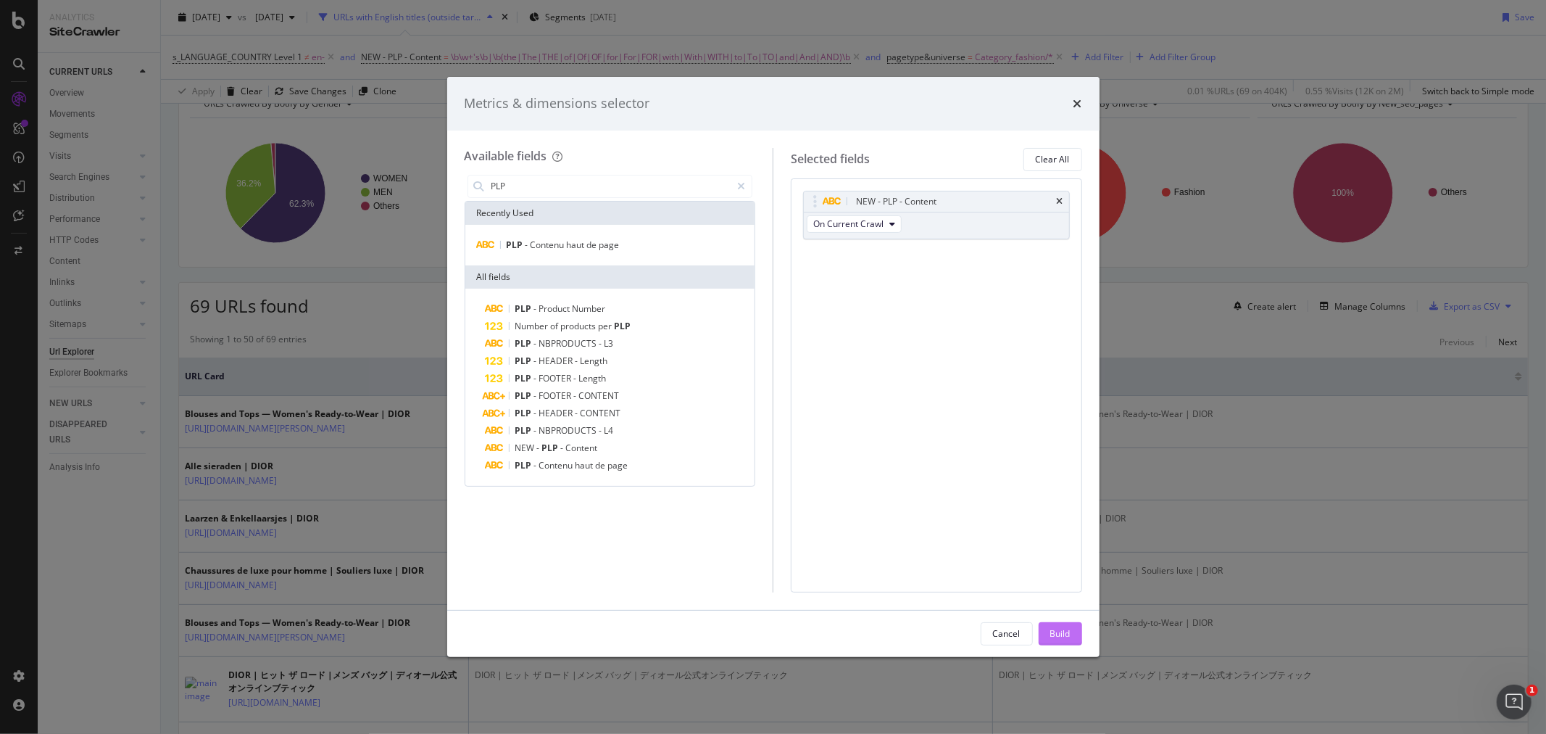
click at [1064, 631] on div "Build" at bounding box center [1060, 633] width 20 height 12
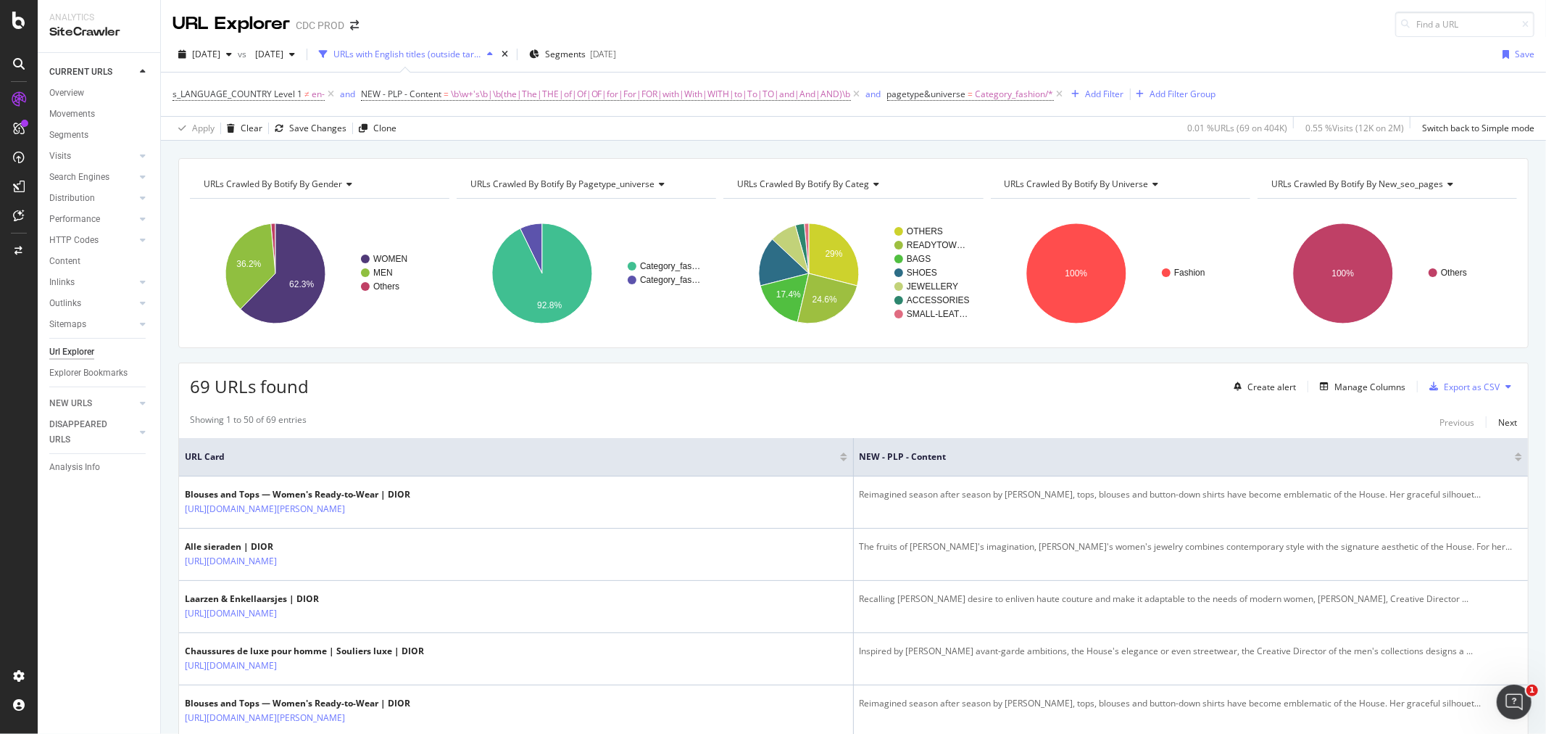
drag, startPoint x: 849, startPoint y: 458, endPoint x: 707, endPoint y: 464, distance: 141.5
click at [707, 464] on th "URL Card" at bounding box center [516, 457] width 675 height 38
drag, startPoint x: 845, startPoint y: 448, endPoint x: 773, endPoint y: 448, distance: 72.5
click at [773, 448] on th "URL Card" at bounding box center [516, 457] width 675 height 38
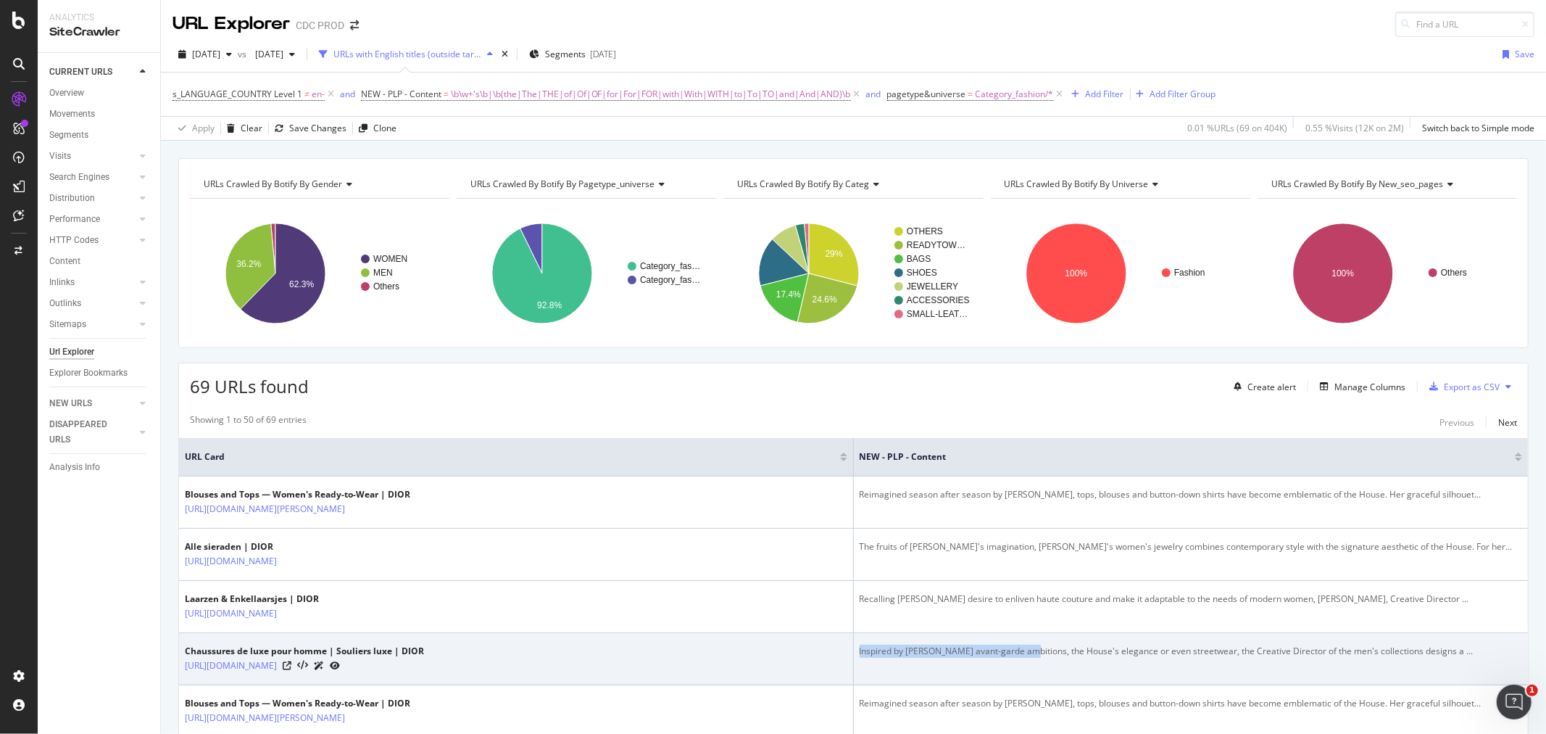
drag, startPoint x: 853, startPoint y: 653, endPoint x: 1013, endPoint y: 654, distance: 160.2
click at [1013, 654] on div "Inspired by [PERSON_NAME] avant-garde ambitions, the House's elegance or even s…" at bounding box center [1191, 650] width 663 height 13
click at [424, 665] on div "[URL][DOMAIN_NAME]" at bounding box center [304, 664] width 239 height 15
click at [291, 665] on icon at bounding box center [287, 665] width 9 height 9
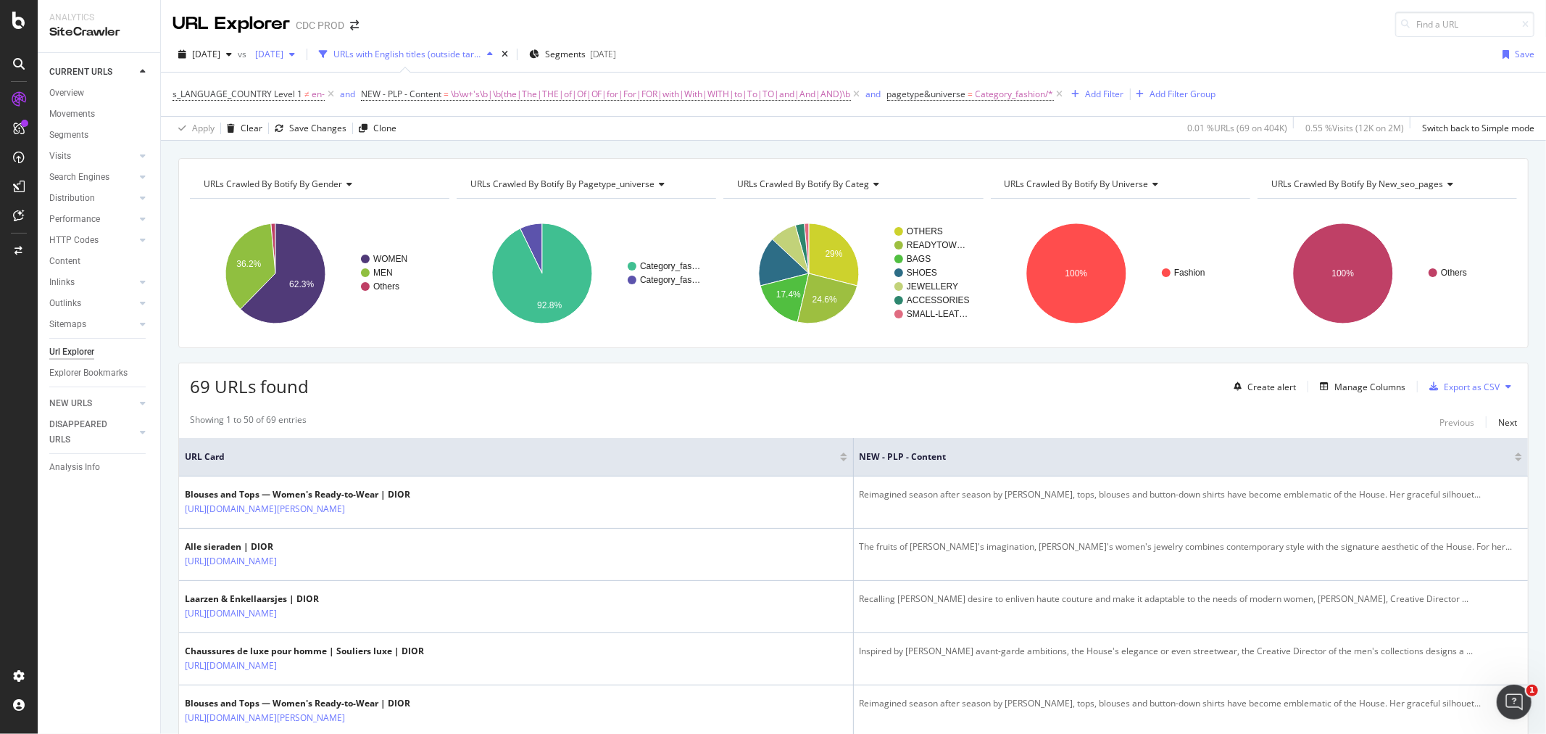
click at [283, 54] on span "[DATE]" at bounding box center [266, 54] width 34 height 12
click at [327, 131] on div "[DATE]" at bounding box center [317, 133] width 78 height 13
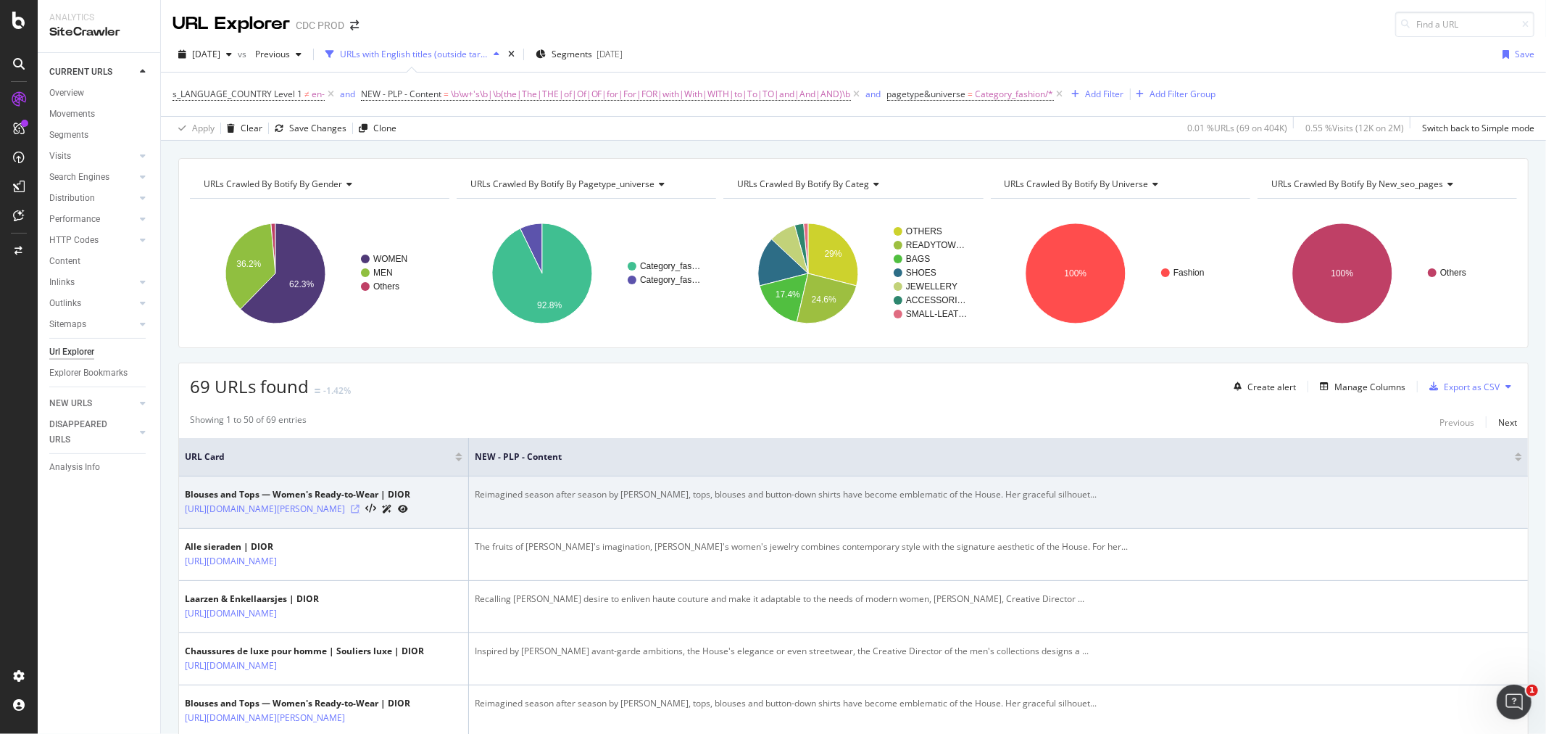
click at [360, 513] on icon at bounding box center [355, 508] width 9 height 9
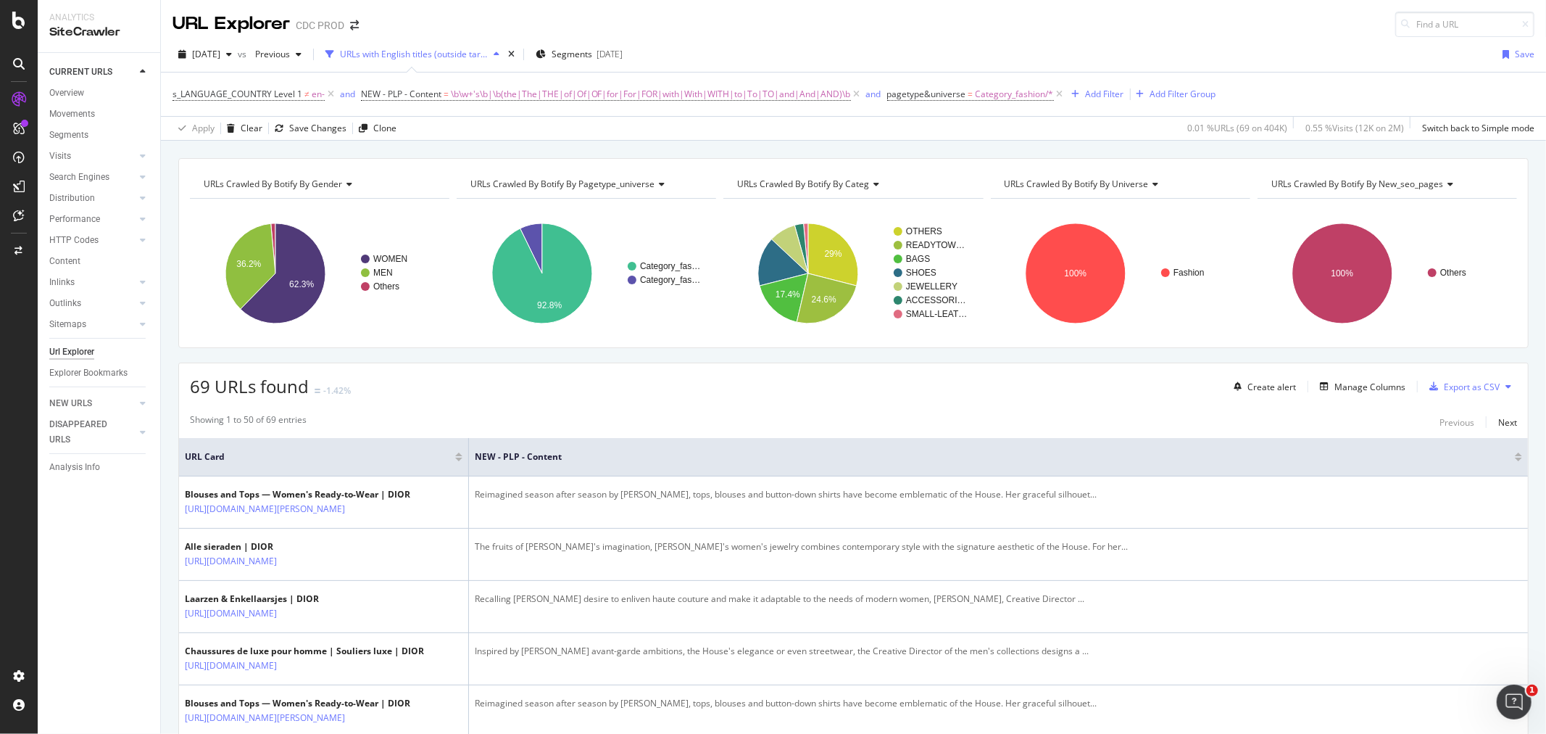
click at [1347, 167] on div "URLs Crawled By Botify By gender Chart (by Value) Table Expand Export as CSV Ex…" at bounding box center [853, 253] width 1350 height 190
click at [1361, 180] on span "URLs Crawled By Botify By new_seo_pages" at bounding box center [1357, 184] width 173 height 12
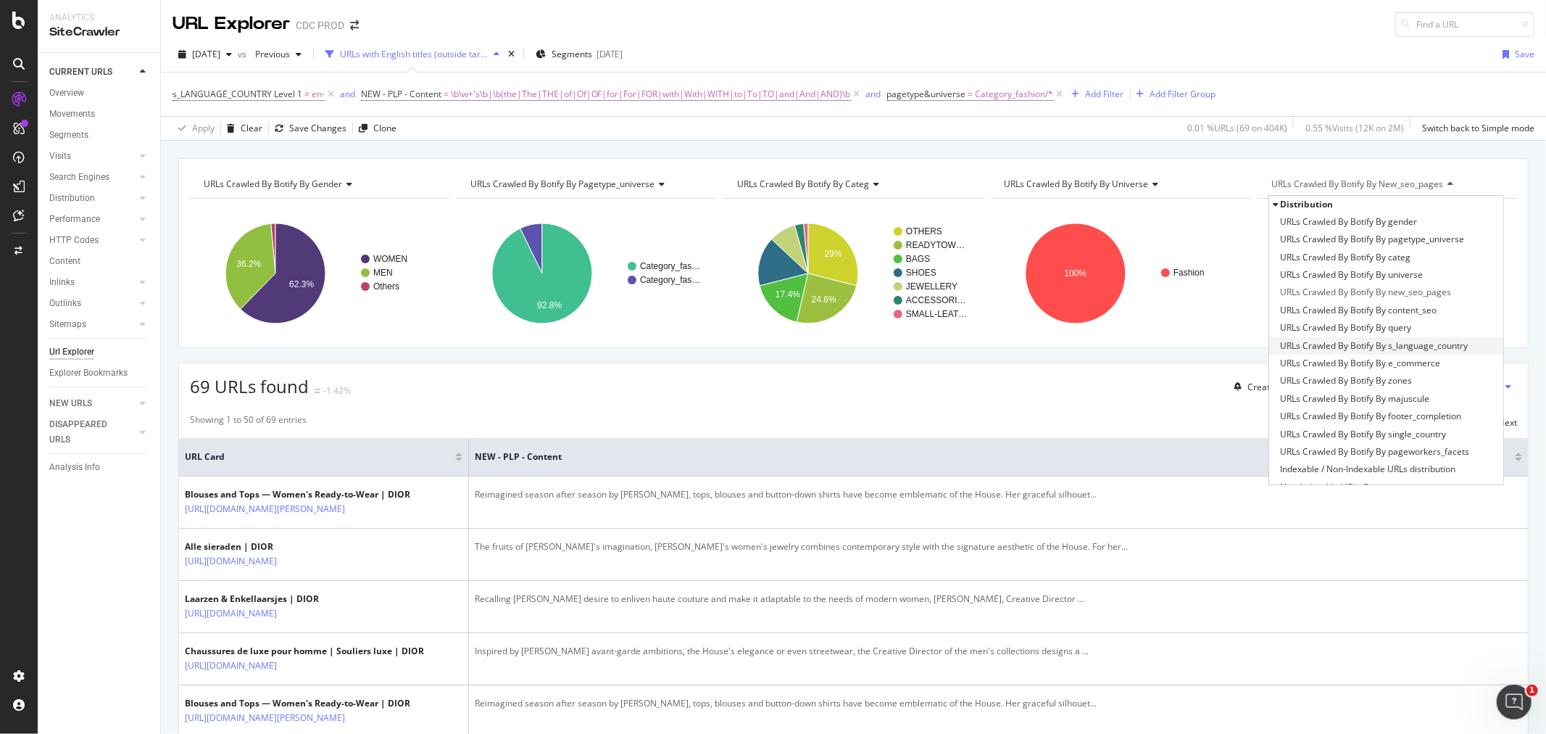
click at [1407, 349] on span "URLs Crawled By Botify By s_language_country" at bounding box center [1374, 345] width 188 height 14
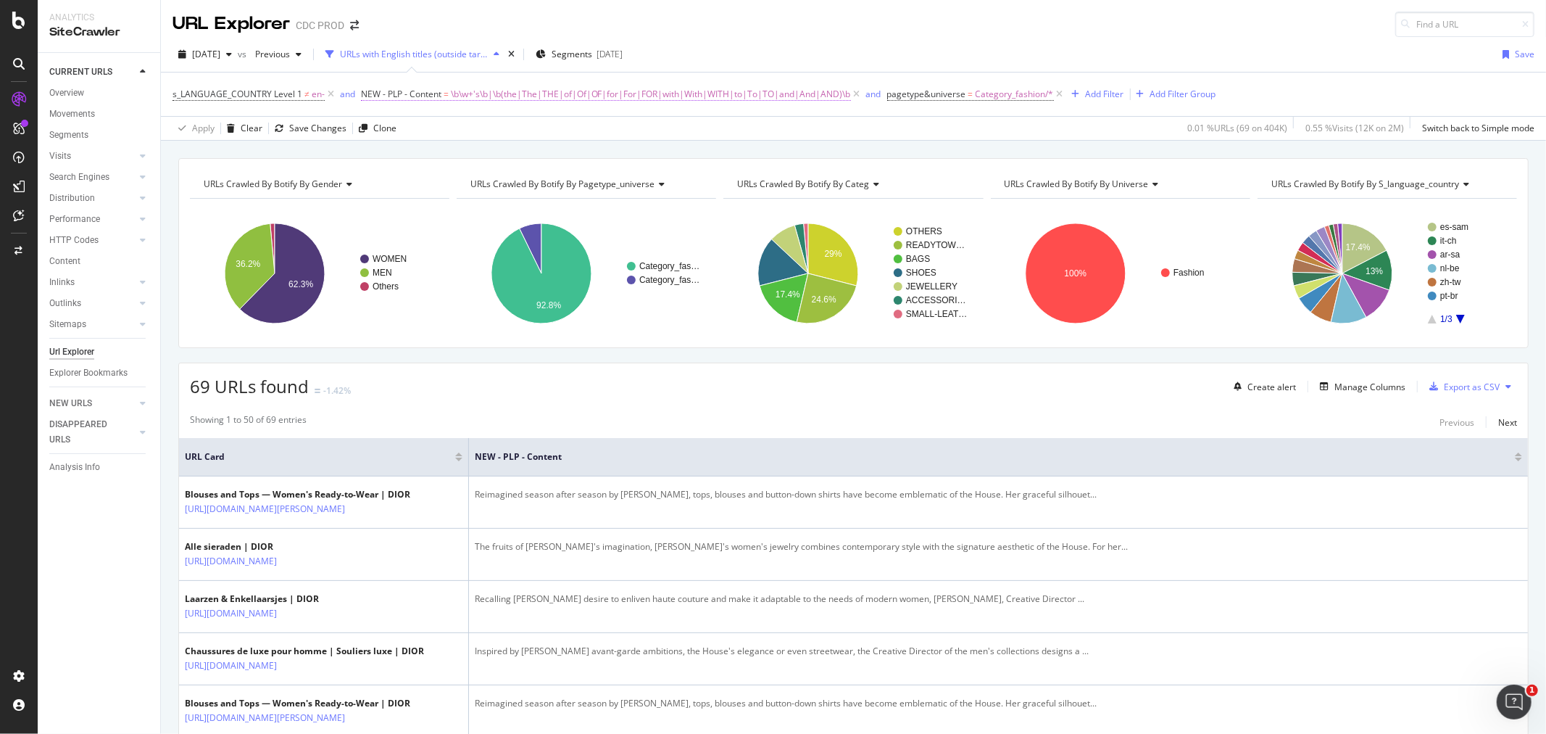
click at [454, 92] on span "\b\w+'s\b|\b(the|The|THE|of|Of|OF|for|For|FOR|with|With|WITH|to|To|TO|and|And|A…" at bounding box center [651, 94] width 400 height 20
click at [366, 94] on icon at bounding box center [368, 93] width 4 height 9
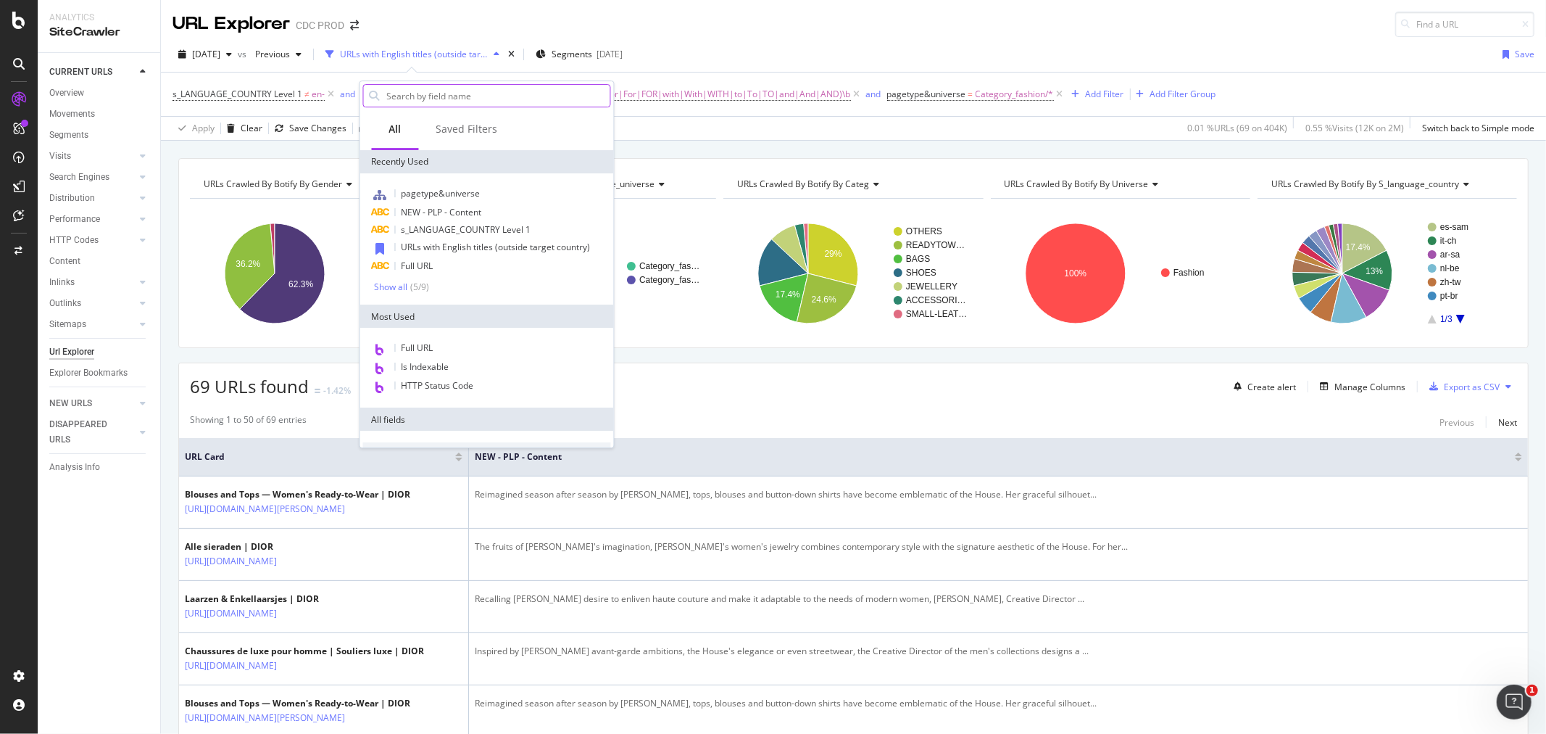
click at [409, 96] on input "text" at bounding box center [498, 96] width 225 height 22
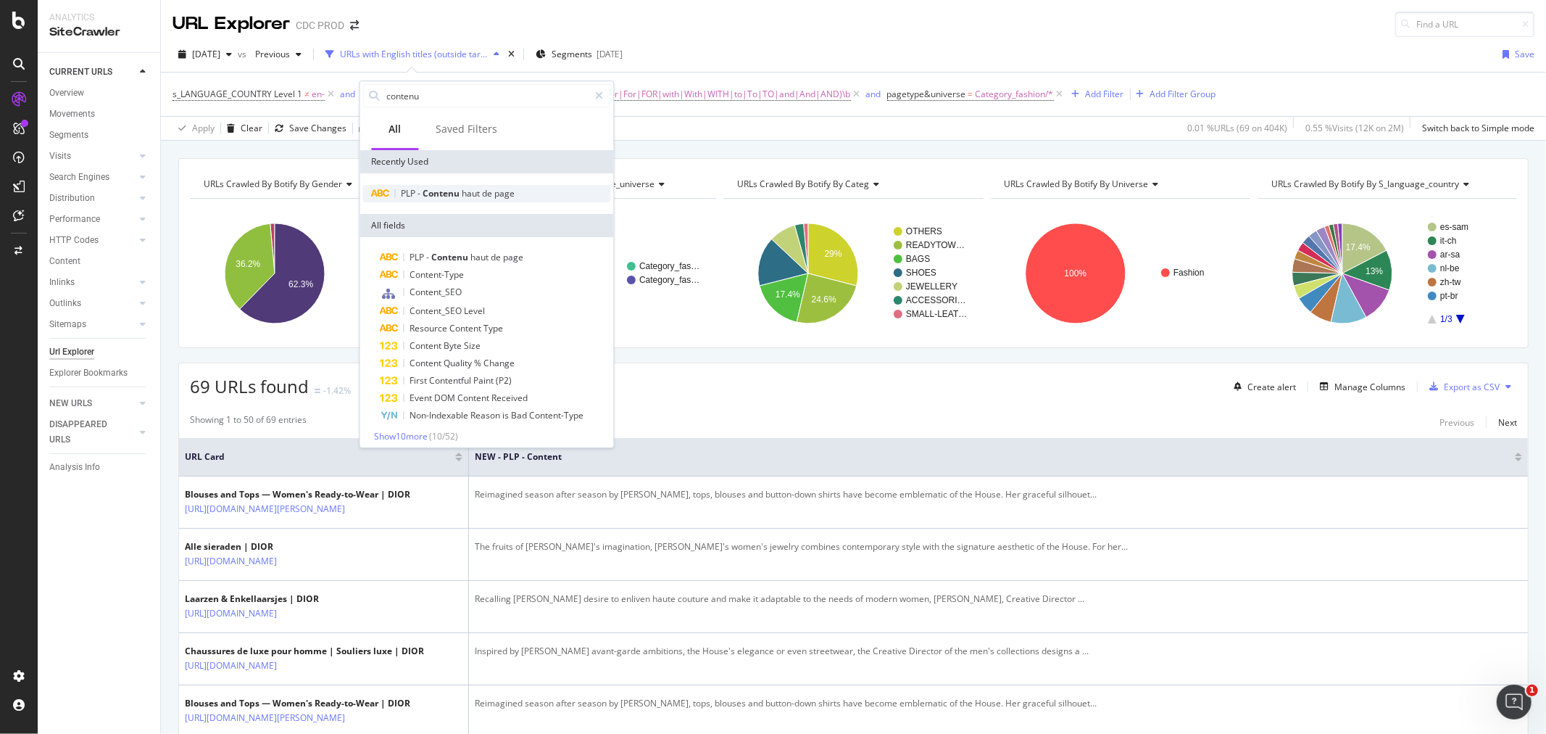
type input "contenu"
click at [473, 196] on span "haut" at bounding box center [472, 193] width 20 height 12
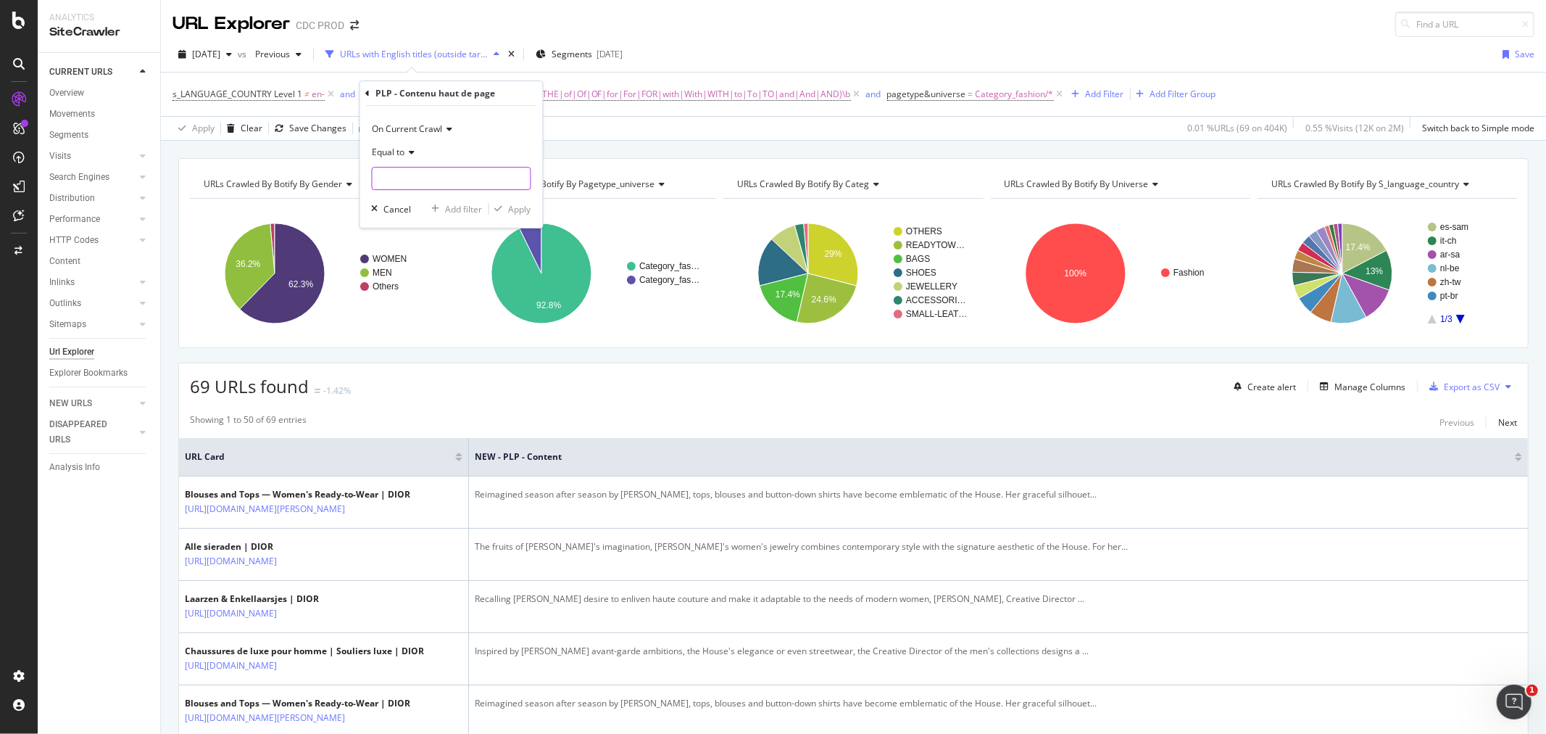
click at [445, 169] on input "text" at bounding box center [452, 178] width 158 height 23
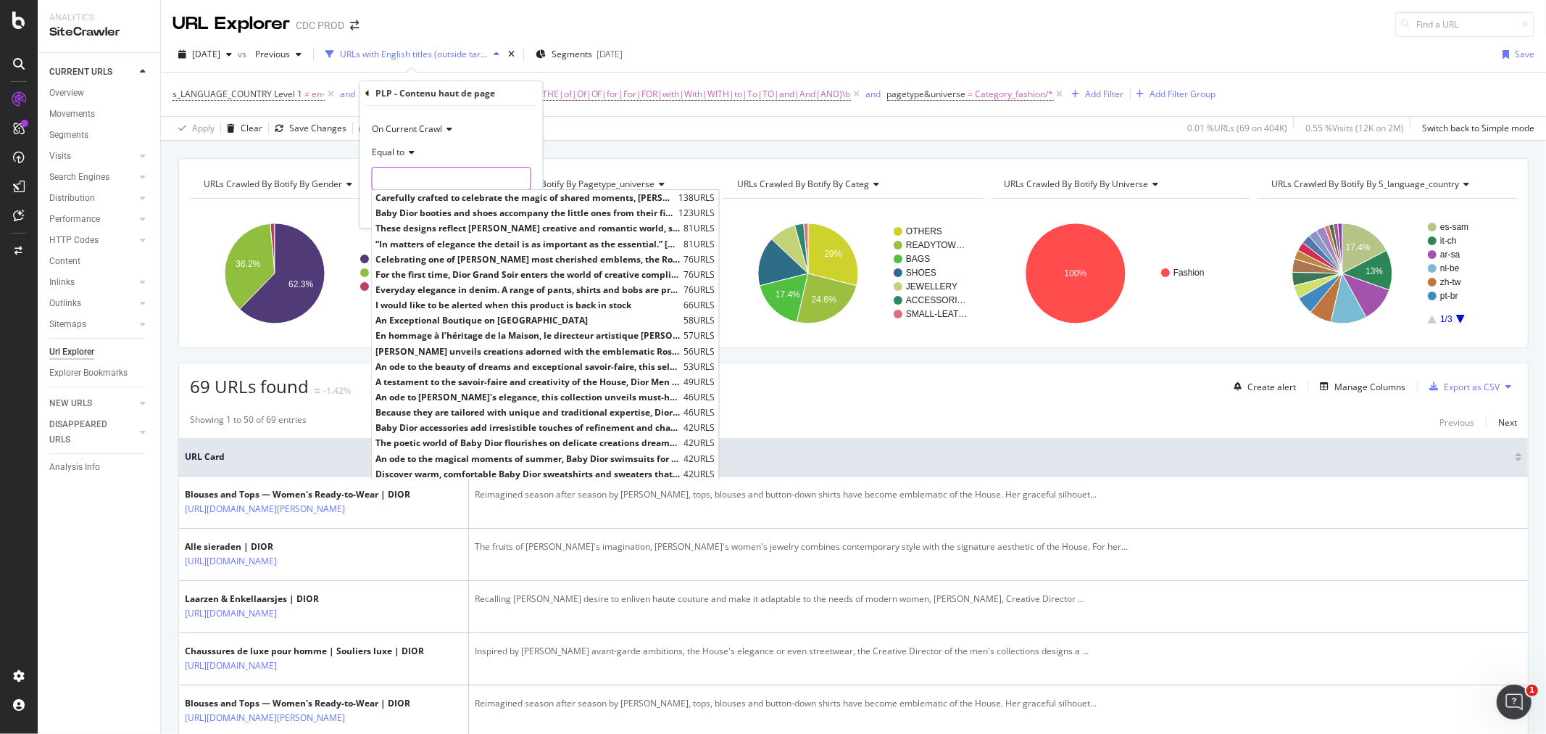
paste input "\b\w+'s\b|\b(the|The|THE|of|Of|OF|for|For|FOR|with|With|WITH|to|To|TO|and|And|A…"
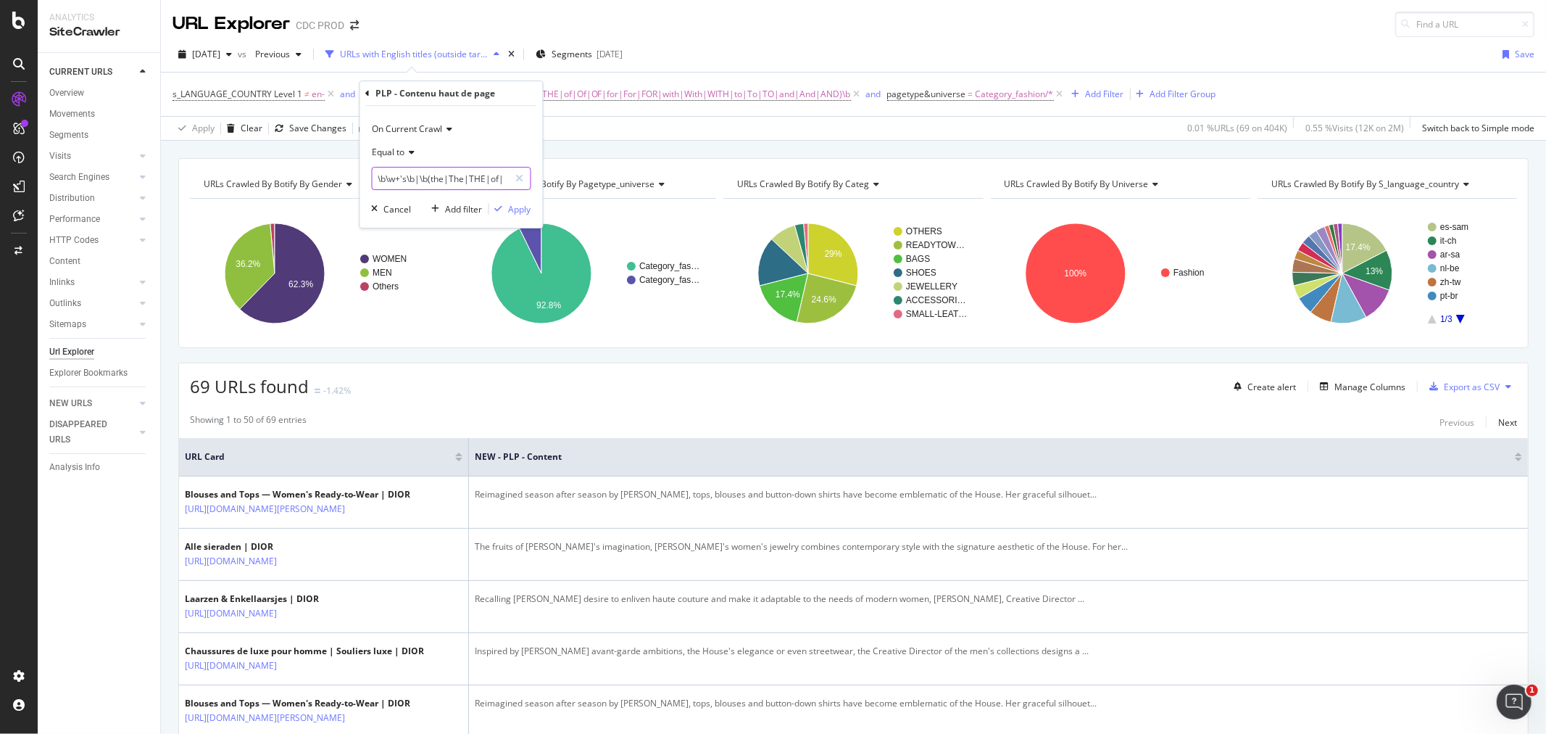
scroll to position [0, 273]
type input "\b\w+'s\b|\b(the|The|THE|of|Of|OF|for|For|FOR|with|With|WITH|to|To|TO|and|And|A…"
click at [395, 148] on span "Equal to" at bounding box center [389, 152] width 33 height 12
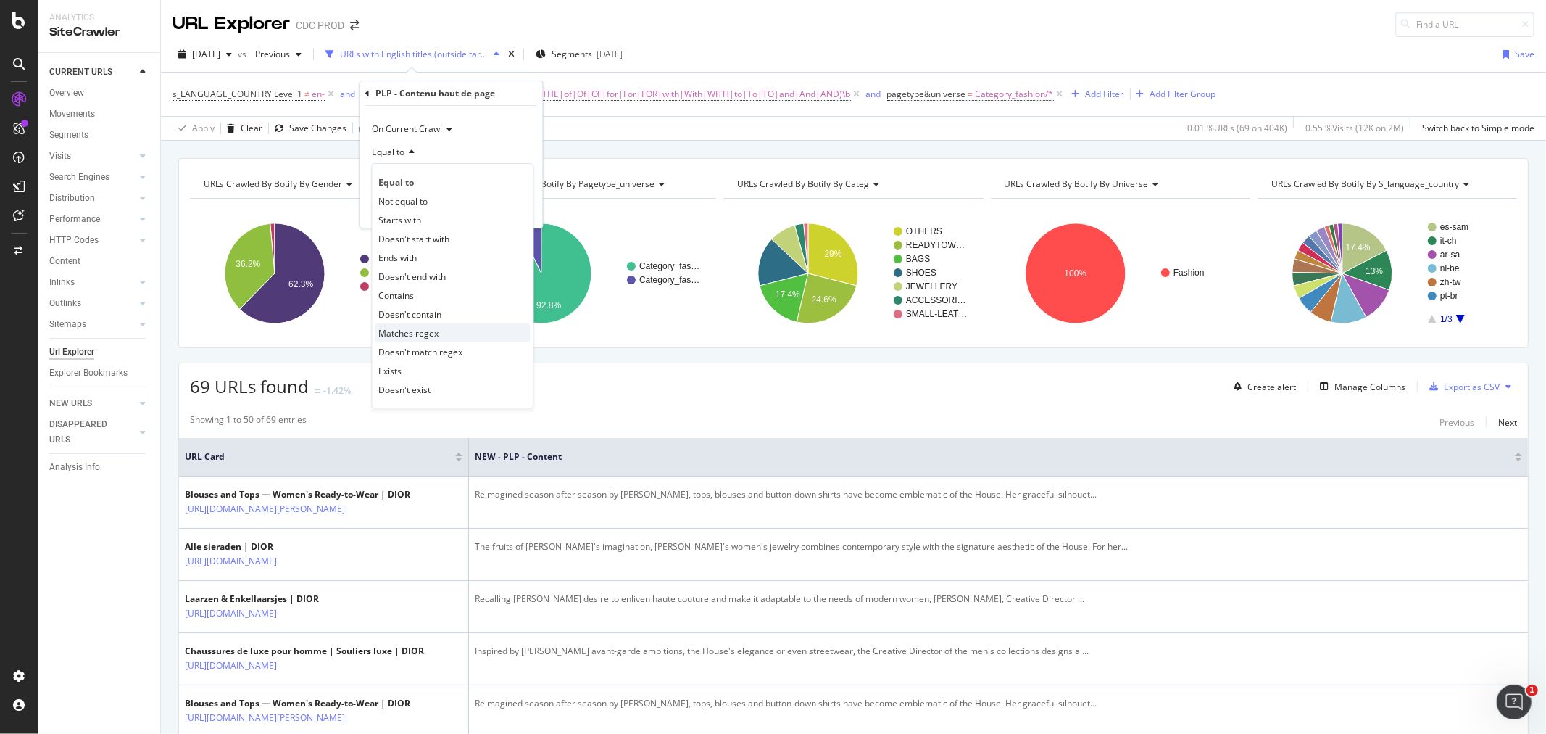
click at [415, 332] on span "Matches regex" at bounding box center [409, 333] width 60 height 12
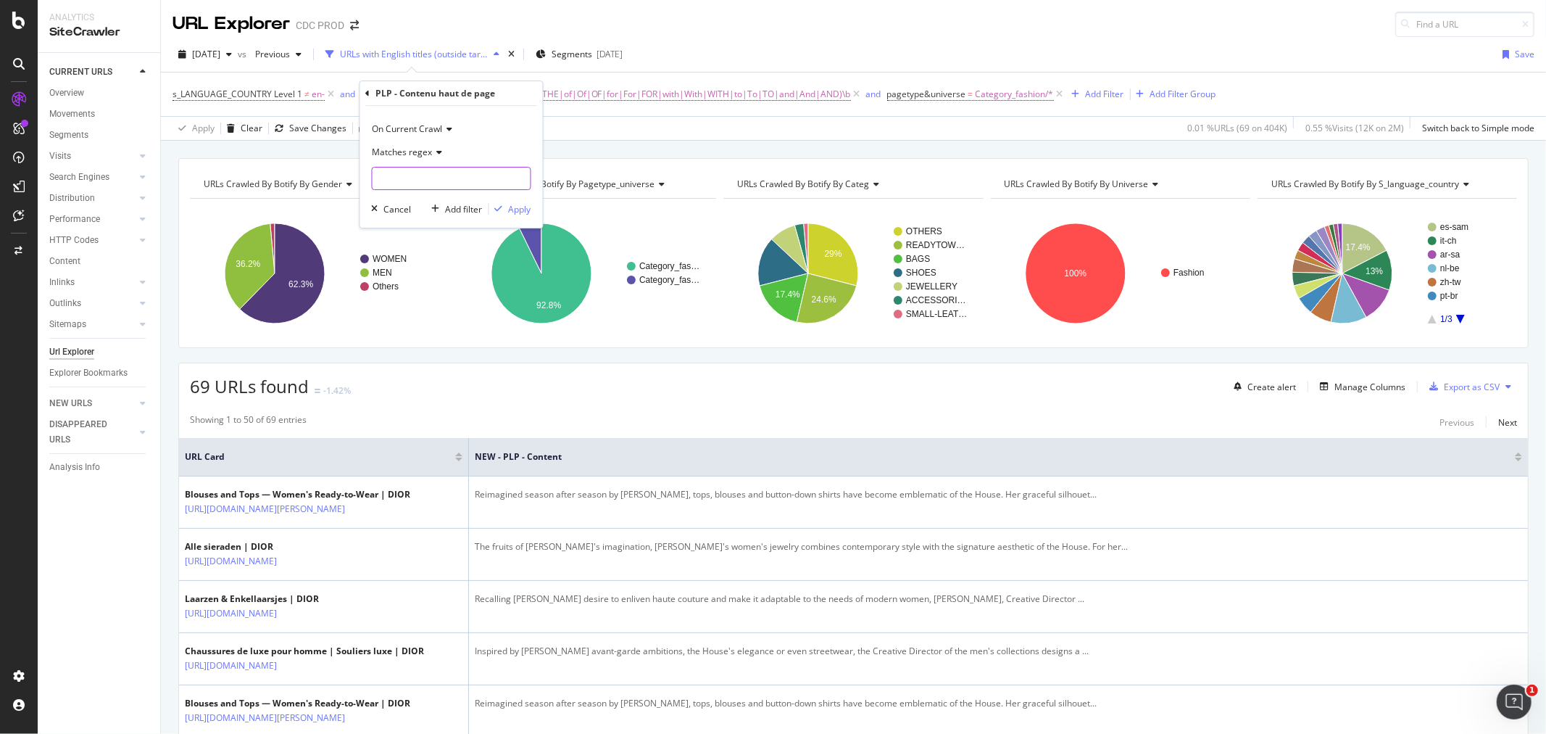
click at [415, 173] on input "text" at bounding box center [452, 178] width 158 height 23
paste input "\b\w+'s\b|\b(the|The|THE|of|Of|OF|for|For|FOR|with|With|WITH|to|To|TO|and|And|A…"
type input "\b\w+'s\b|\b(the|The|THE|of|Of|OF|for|For|FOR|with|With|WITH|to|To|TO|and|And|A…"
click at [522, 212] on div "Apply" at bounding box center [520, 209] width 22 height 12
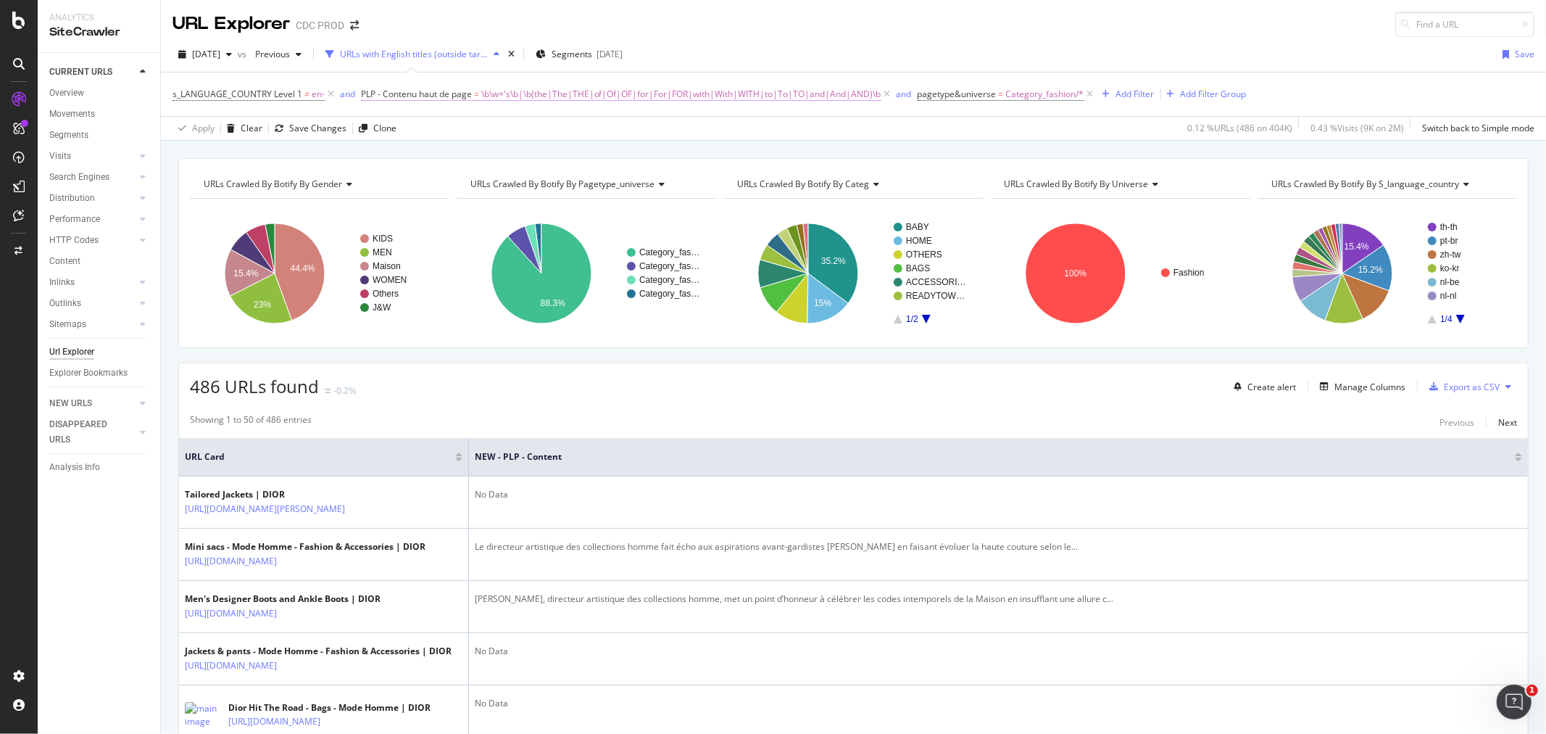
click at [539, 96] on span "\b\w+'s\b|\b(the|The|THE|of|Of|OF|for|For|FOR|with|With|WITH|to|To|TO|and|And|A…" at bounding box center [681, 94] width 400 height 20
click at [802, 35] on div "URL Explorer CDC PROD" at bounding box center [853, 18] width 1385 height 37
click at [447, 96] on span "PLP - Contenu haut de page" at bounding box center [416, 94] width 111 height 12
click at [467, 178] on input "\b\w+'s\b|\b(the|The|THE|of|Of|OF|for|For|FOR|with|With|WITH|to|To|TO|and|And|A…" at bounding box center [441, 178] width 137 height 23
click at [470, 178] on input "\b\w+'s\b|\b(the|The|THE|of|Of|OF|for|For|FOR|with|With|WITH|to|To|TO|and|And|A…" at bounding box center [441, 178] width 137 height 23
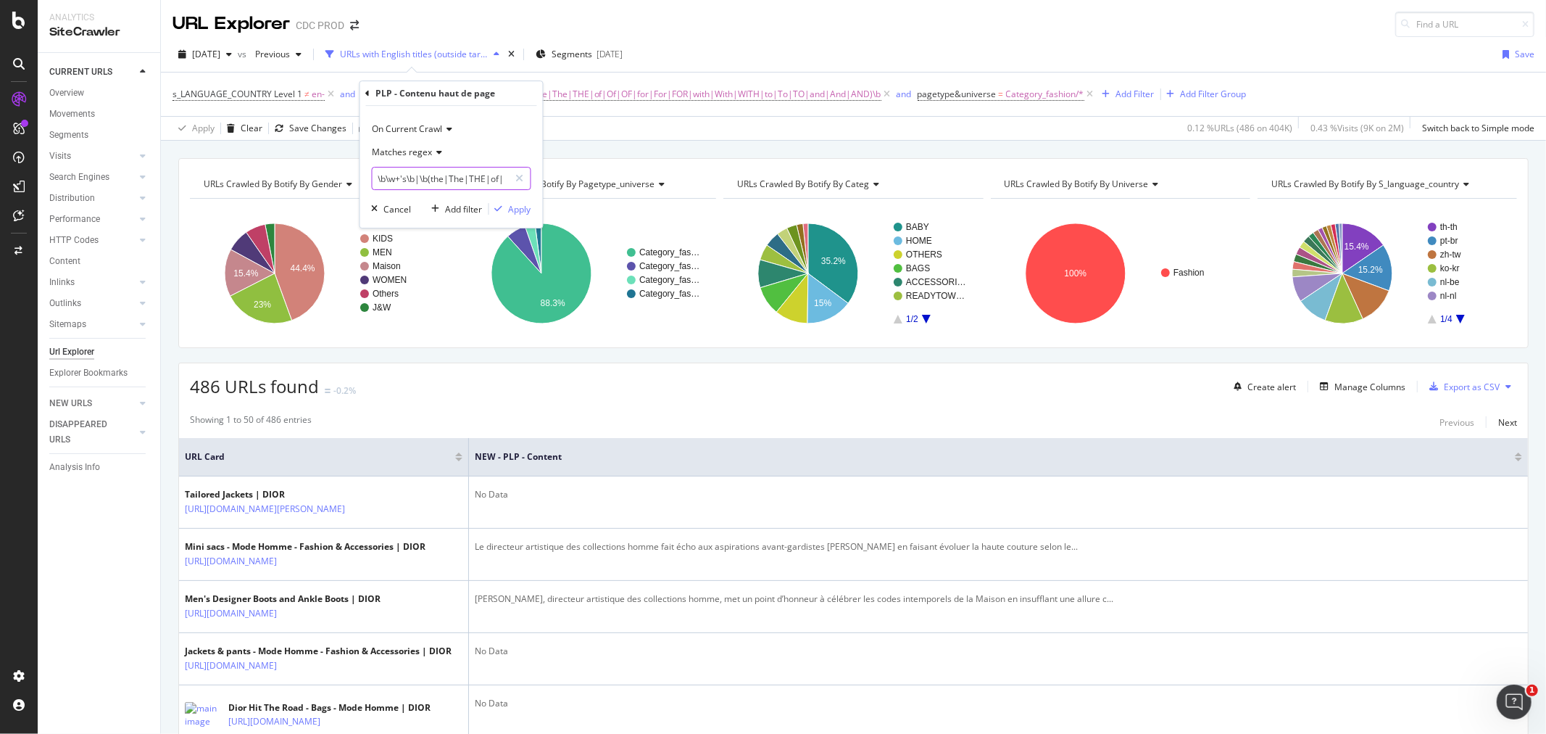
click at [478, 178] on input "\b\w+'s\b|\b(the|The|THE|of|Of|OF|for|For|FOR|with|With|WITH|to|To|TO|and|And|A…" at bounding box center [441, 178] width 137 height 23
drag, startPoint x: 486, startPoint y: 176, endPoint x: 364, endPoint y: 177, distance: 122.5
click at [364, 177] on div "On Current Crawl Matches regex \b\w+'s\b|\b(the|The|THE|of|Of|OF|for|For|FOR|wi…" at bounding box center [451, 167] width 183 height 122
click at [404, 173] on input "\b\w+'s\b|\b(the|The|THE|of|Of|OF|for|For|FOR|with|With|WITH|to|To|TO|and|And|A…" at bounding box center [441, 178] width 137 height 23
click at [425, 175] on input "\b\w+'s\b|\b(the|The|THE|of|Of|OF|for|For|FOR|with|With|WITH|to|To|TO|and|And|A…" at bounding box center [441, 178] width 137 height 23
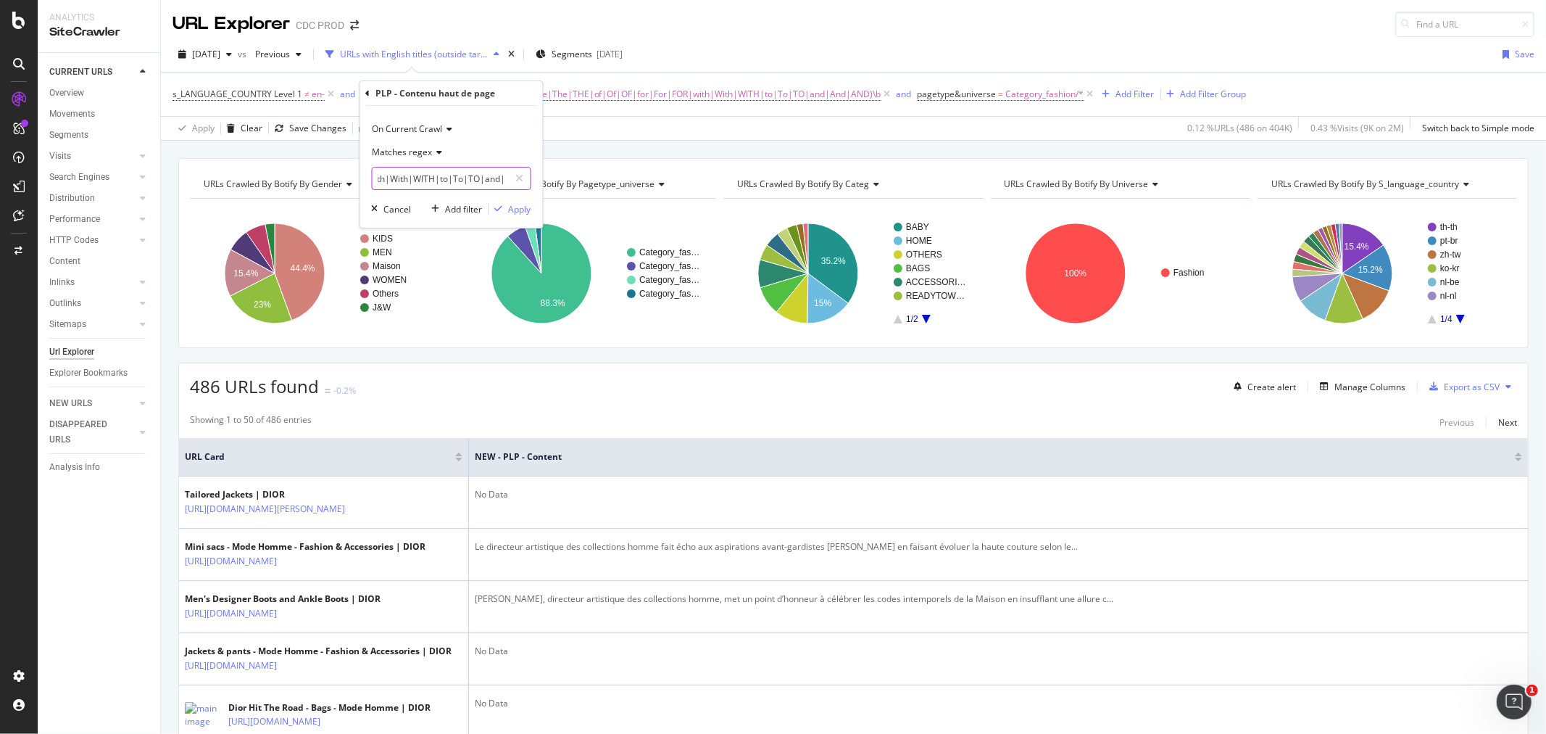
scroll to position [0, 273]
drag, startPoint x: 438, startPoint y: 177, endPoint x: 538, endPoint y: 175, distance: 100.0
click at [538, 175] on div "On Current Crawl Matches regex \b\w+'s\b|\b(the|The|THE|of|Of|OF|for|For|FOR|wi…" at bounding box center [451, 167] width 183 height 122
click at [770, 53] on div "[DATE] vs Previous URLs with English titles (outside target country) Segments […" at bounding box center [853, 57] width 1385 height 29
click at [436, 97] on span "PLP - Contenu haut de page" at bounding box center [416, 94] width 111 height 12
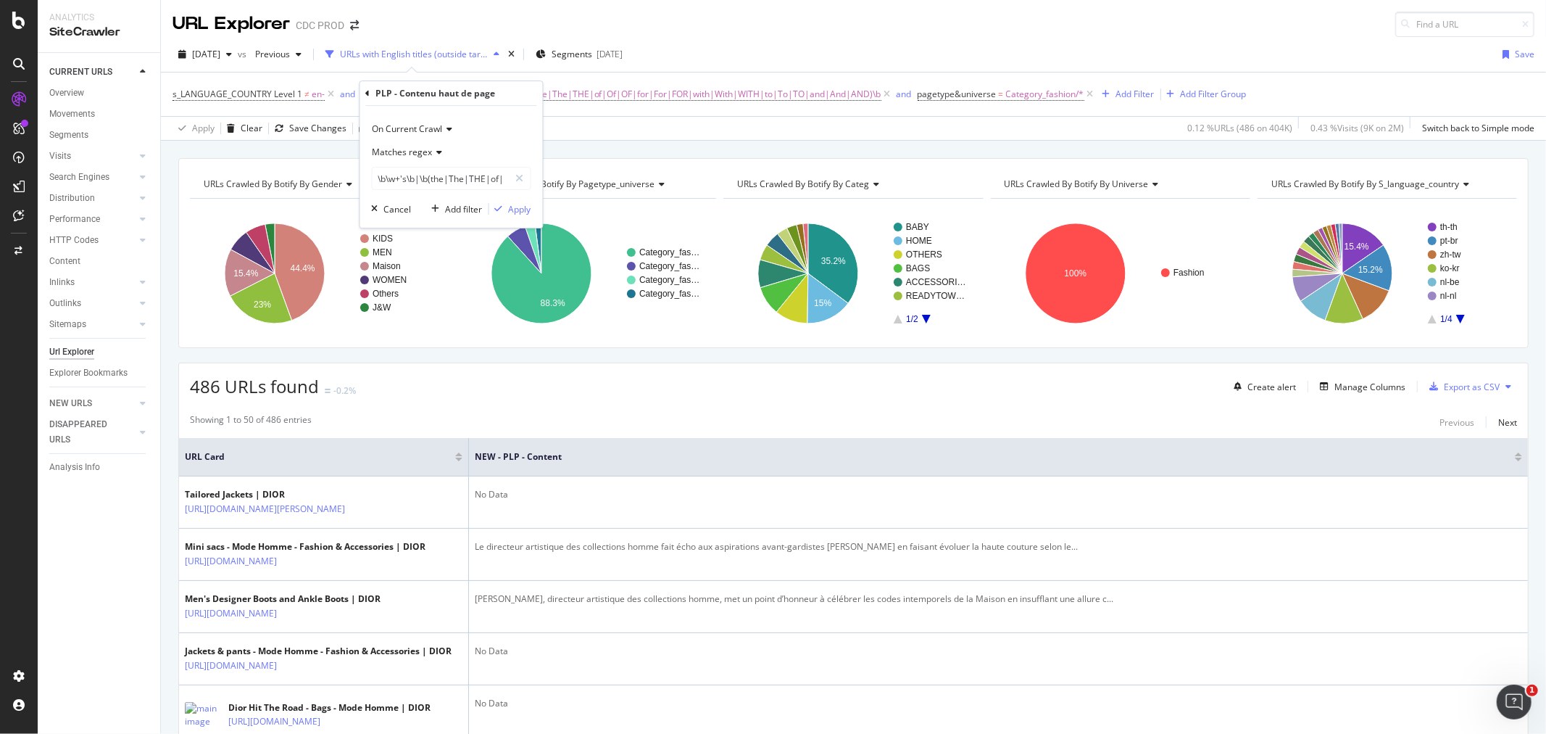
click at [586, 128] on div "Apply Clear Save Changes Clone 0.12 % URLs ( 486 on 404K ) 0.43 % Visits ( 9K o…" at bounding box center [853, 128] width 1385 height 24
